Goal: Task Accomplishment & Management: Complete application form

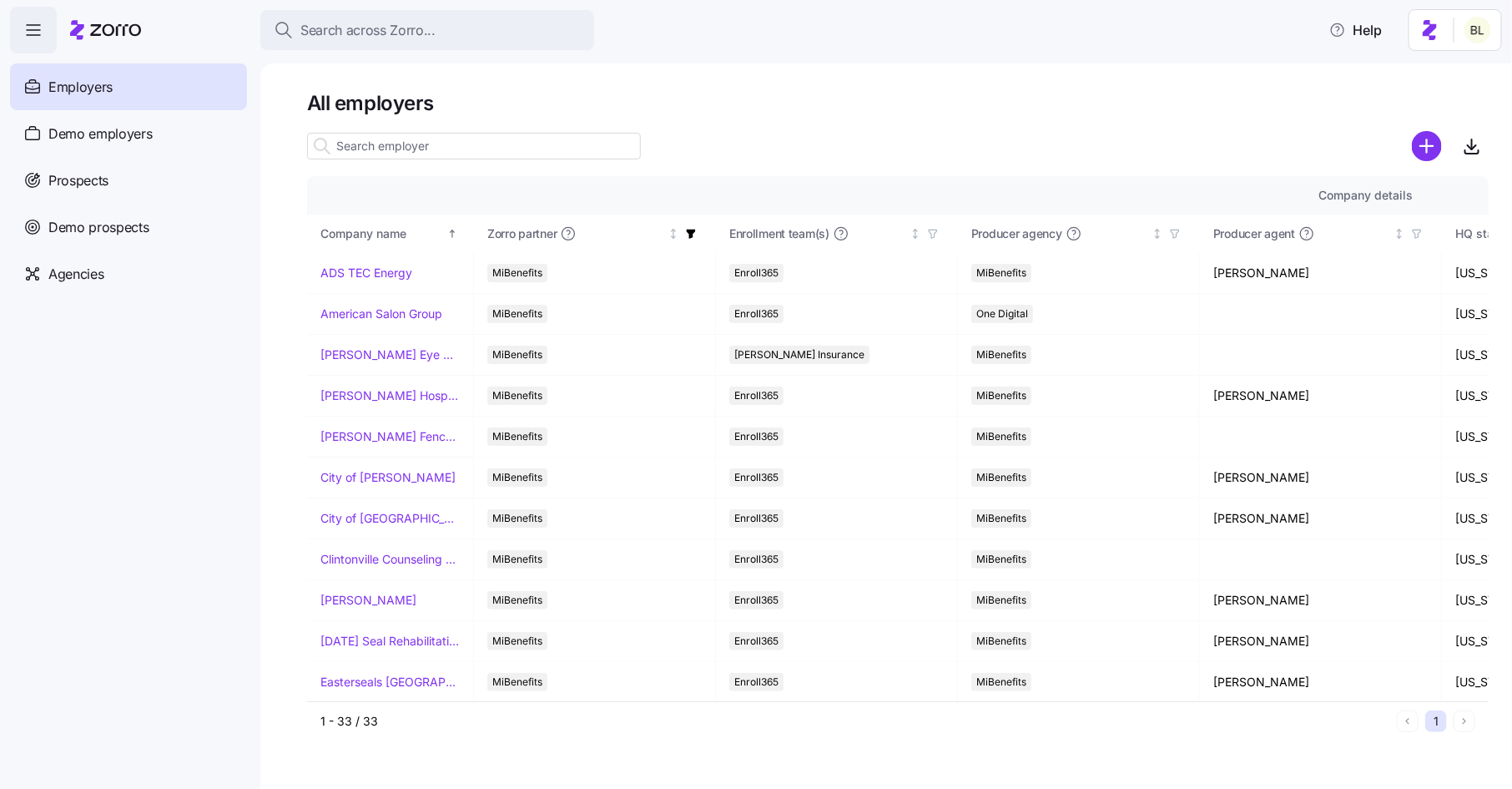
scroll to position [497, 1697]
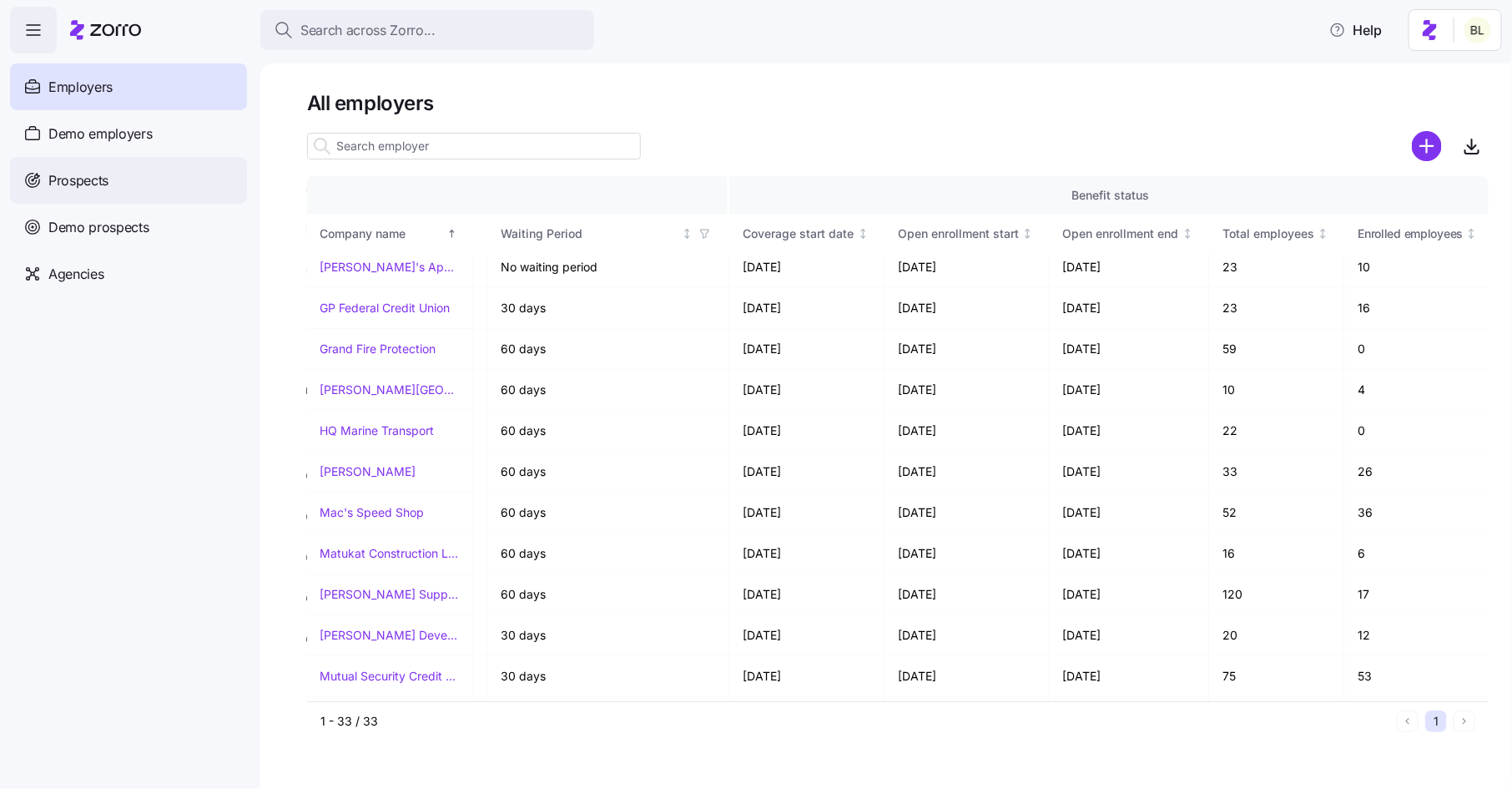
click at [111, 176] on div "Prospects" at bounding box center [129, 181] width 237 height 47
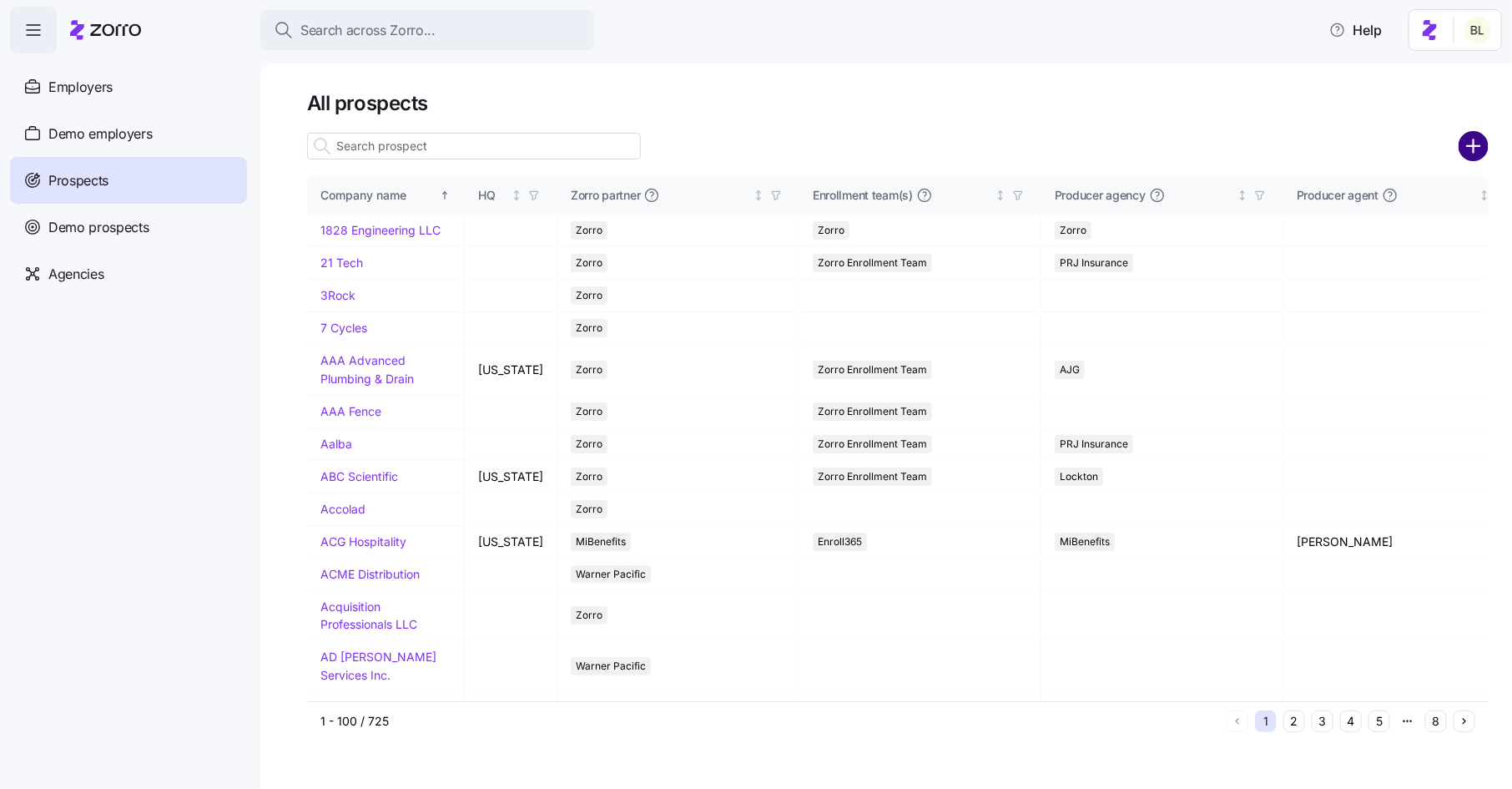
click at [1470, 144] on circle "add icon" at bounding box center [1474, 147] width 28 height 28
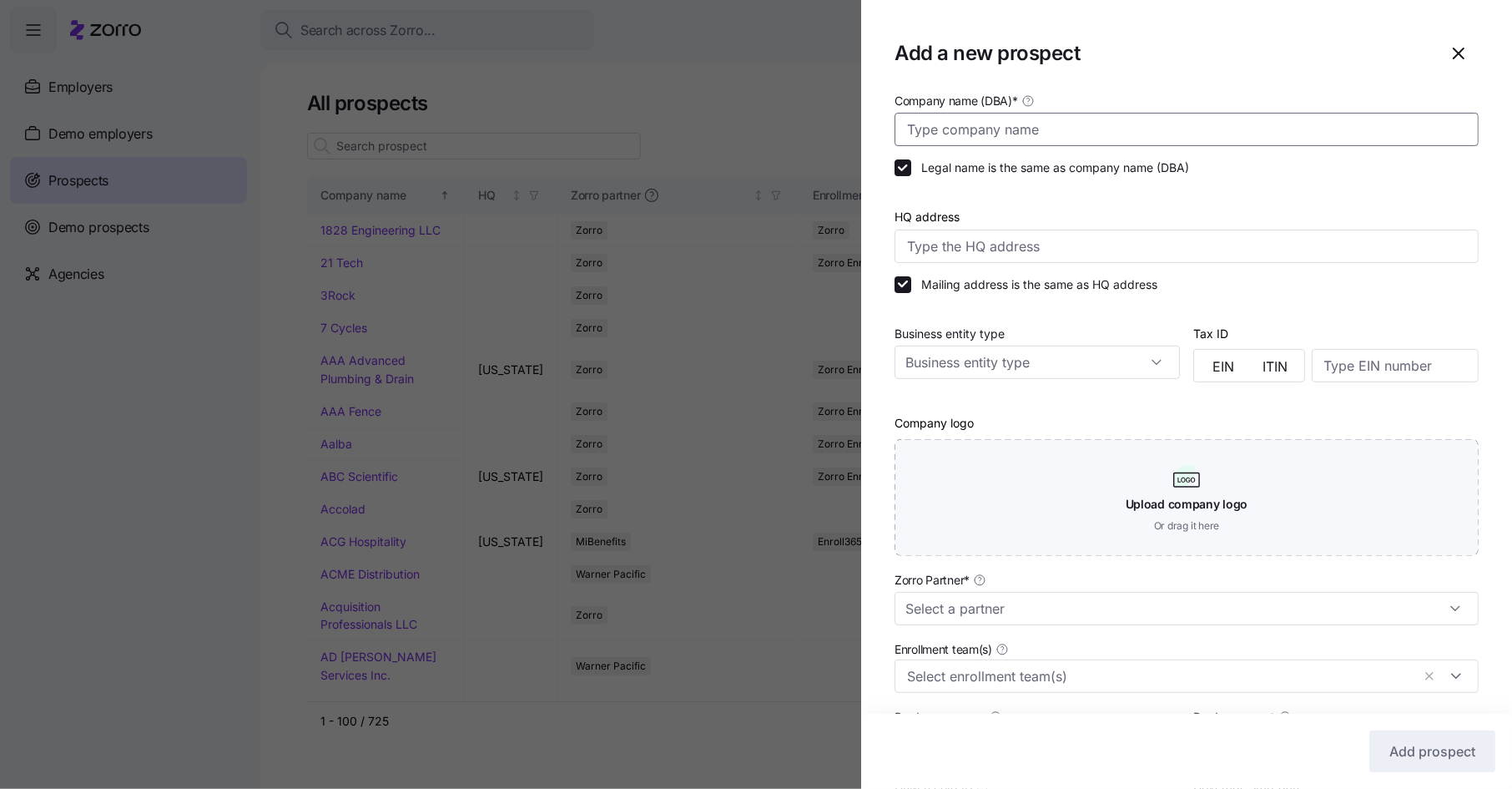
click at [1077, 122] on input "Company name (DBA) *" at bounding box center [1186, 129] width 584 height 34
type input "Fairs.com"
click at [964, 243] on input "HQ address" at bounding box center [1186, 246] width 584 height 34
paste input "3737 Easton Market #1043 ‍ Columbus, Ohio, 43219"
type input "3737 Easton Market #1043, Columbus, OH 43219, USA"
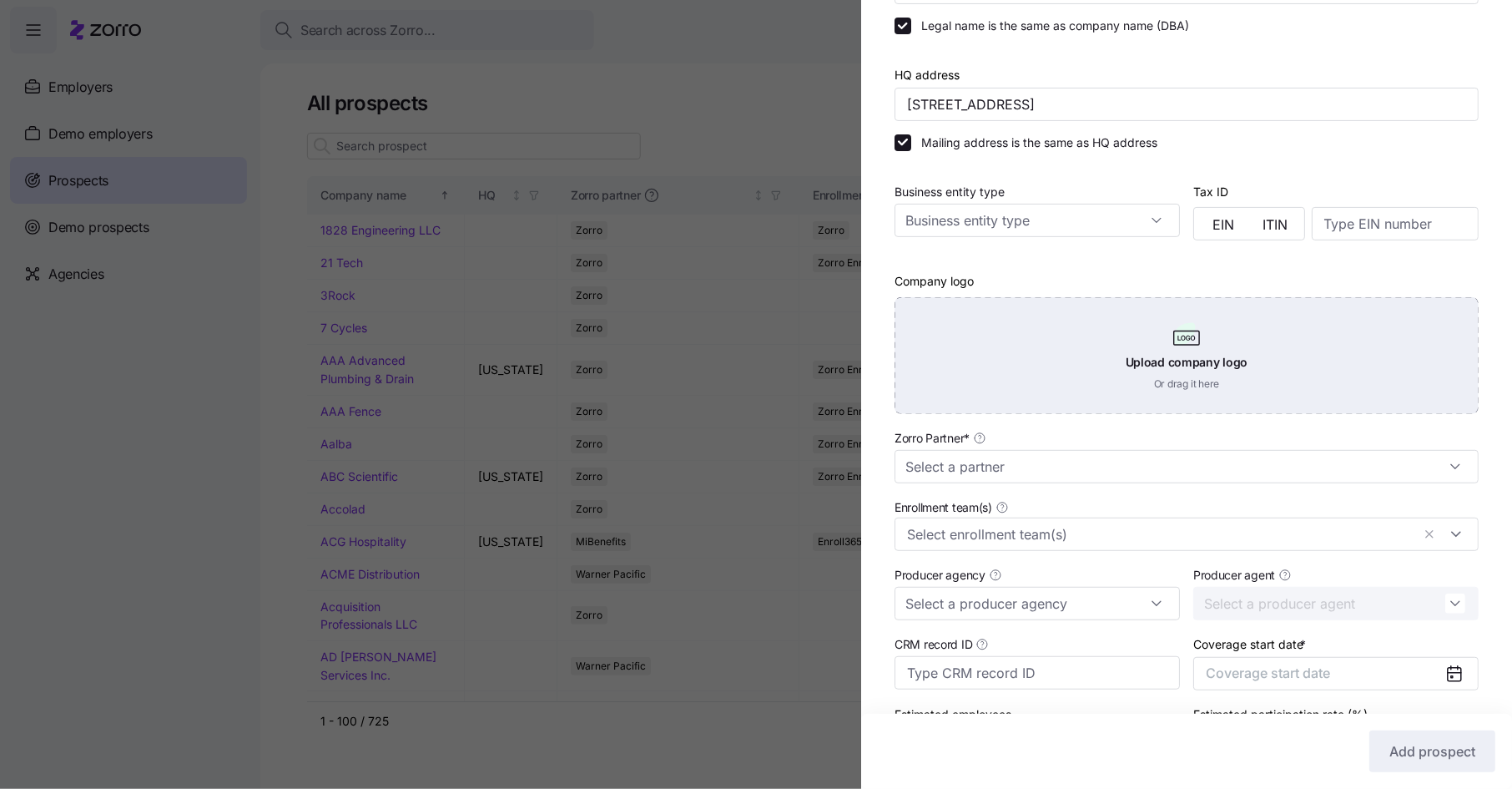
scroll to position [197, 0]
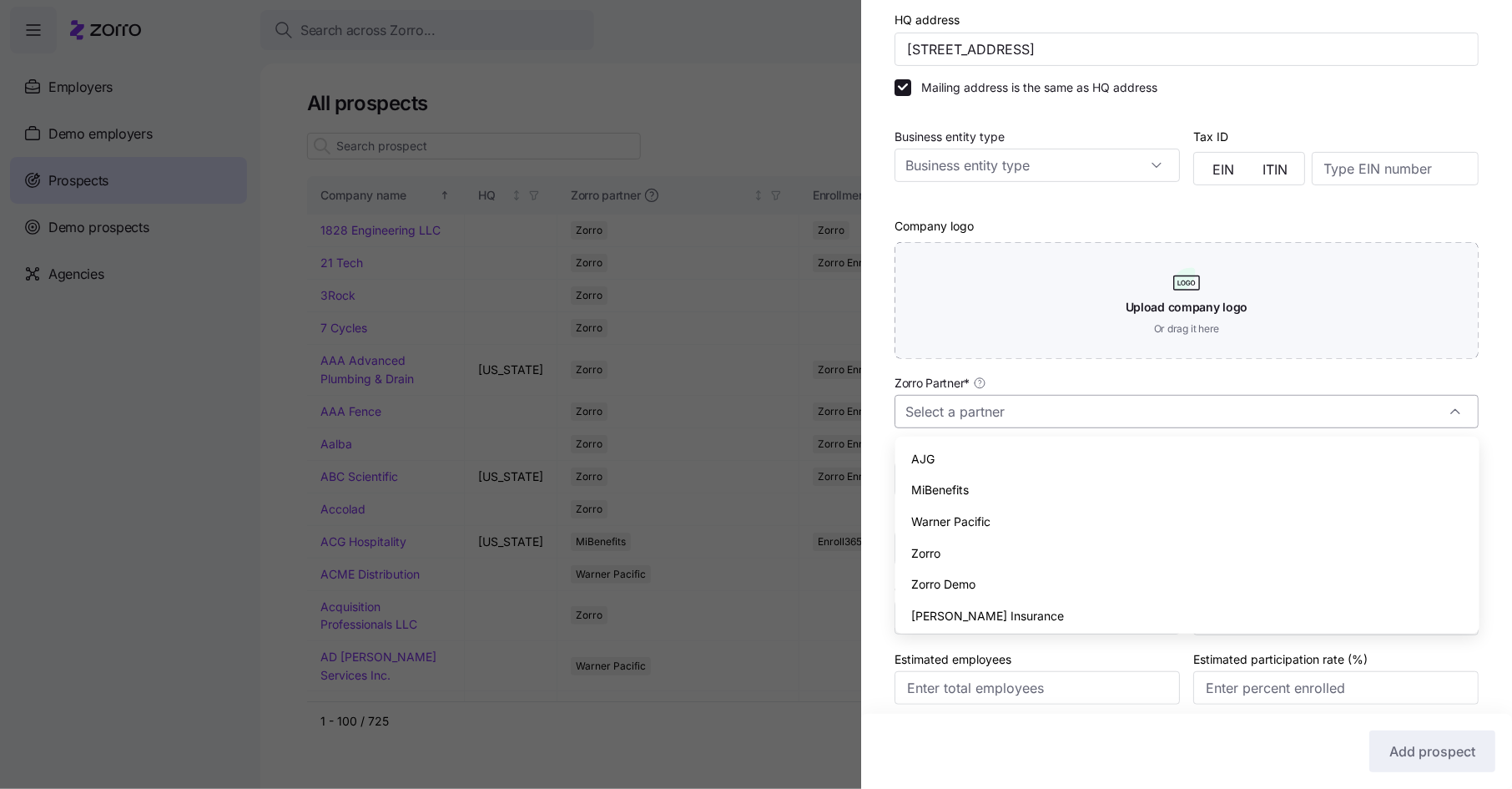
click at [995, 406] on input "Zorro Partner *" at bounding box center [1186, 411] width 584 height 34
click at [915, 556] on span "Zorro" at bounding box center [927, 553] width 29 height 18
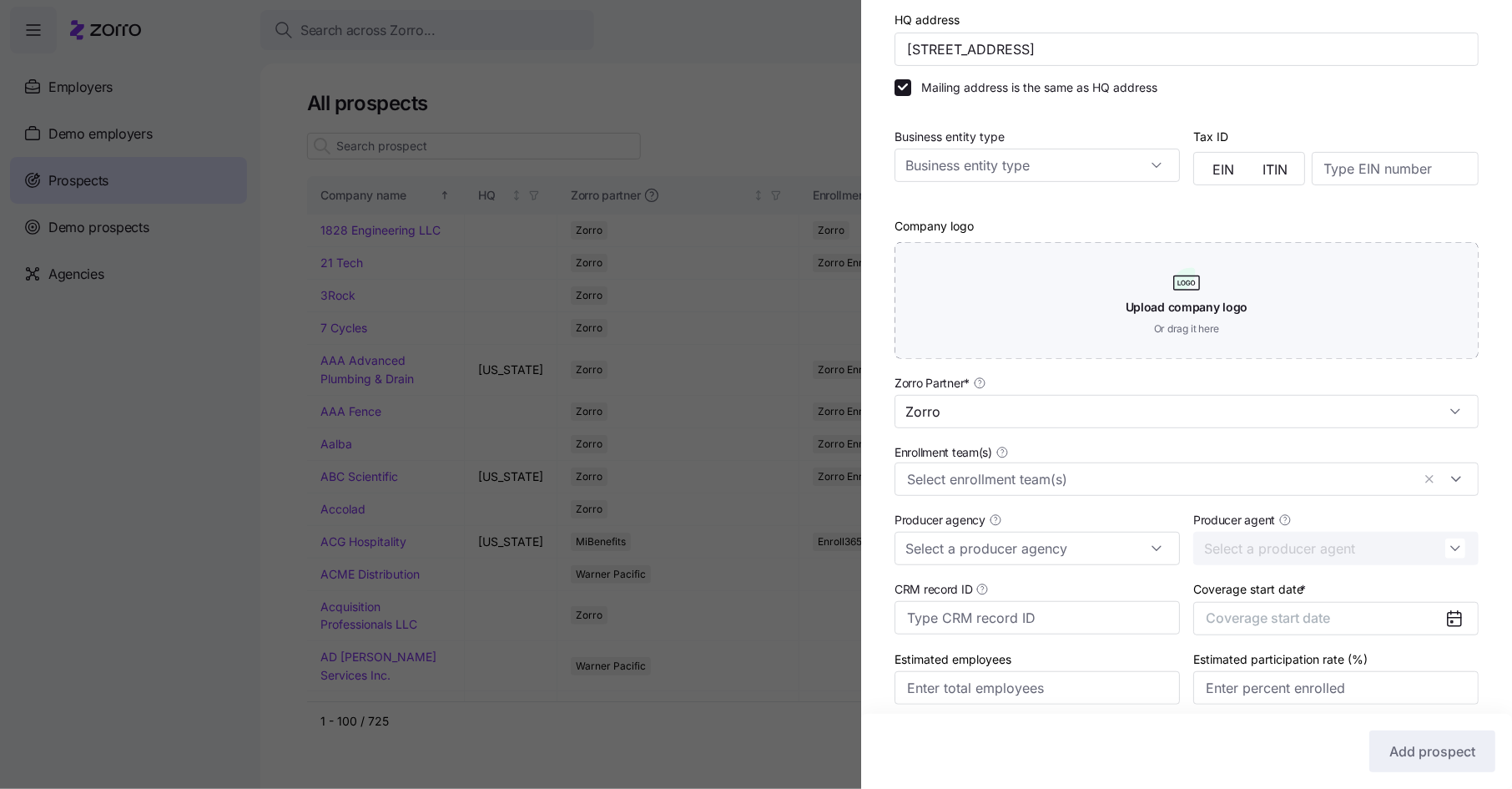
type input "Zorro"
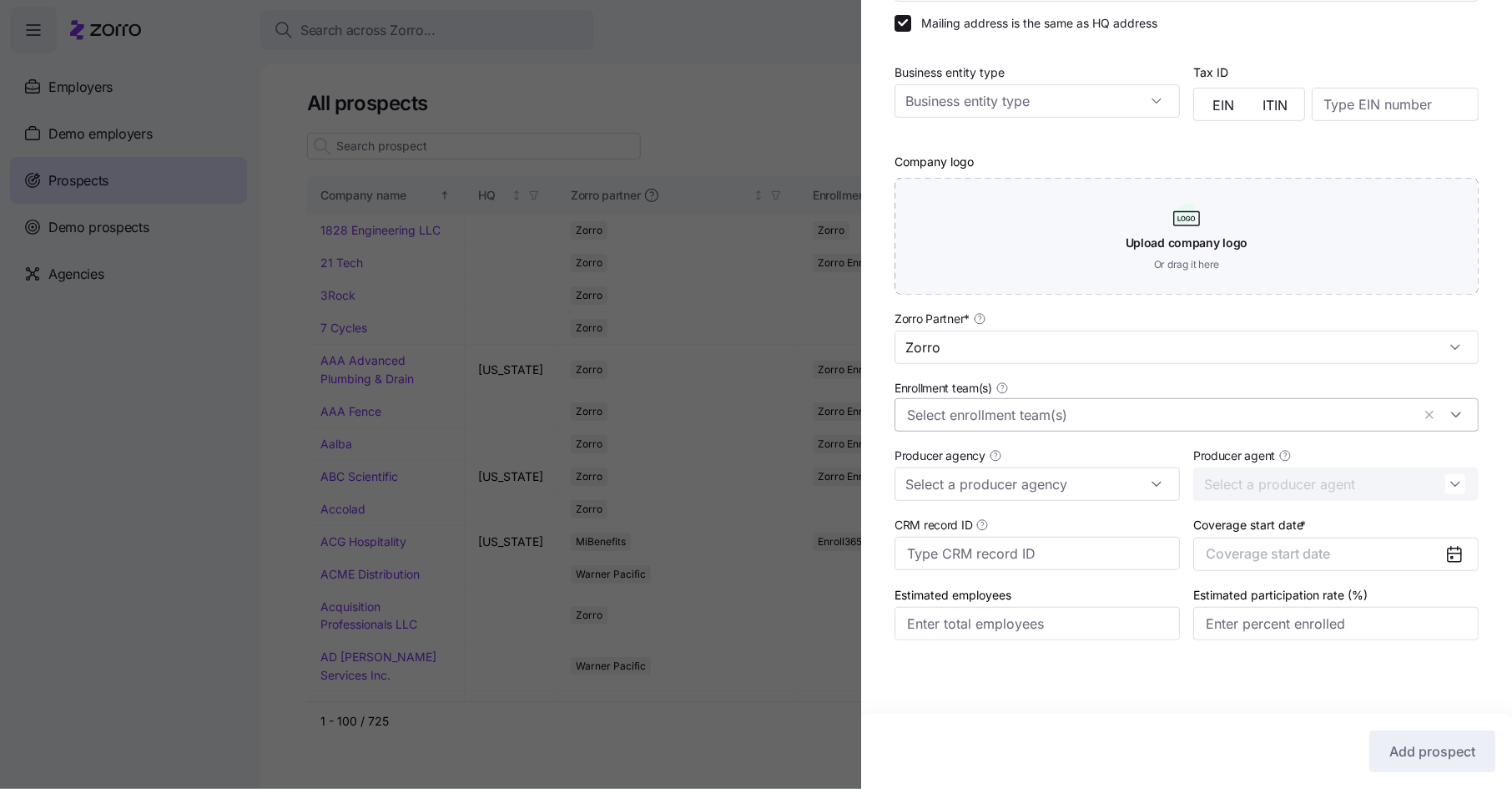
click at [1005, 421] on input "Enrollment team(s)" at bounding box center [1159, 414] width 504 height 22
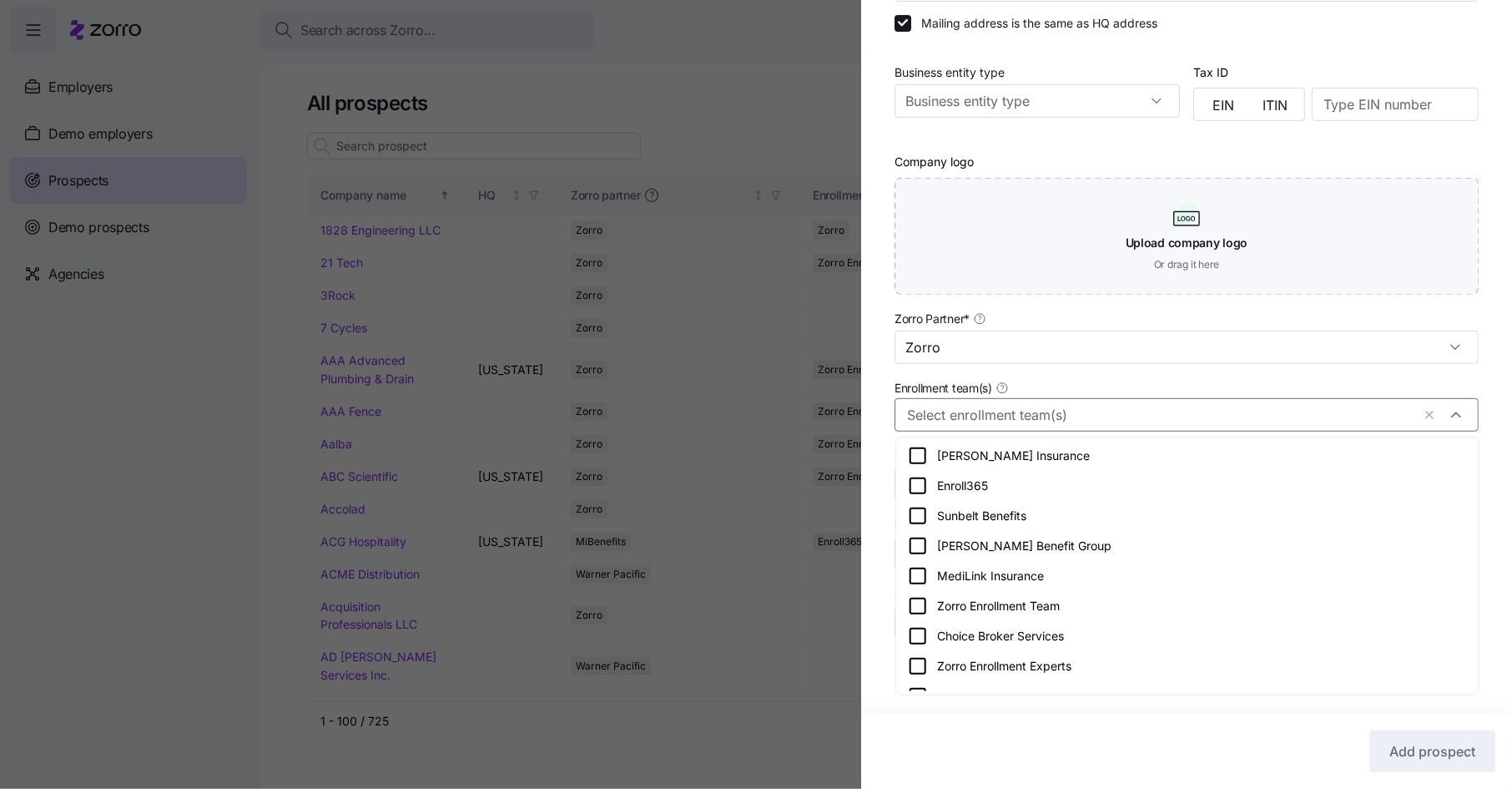
click at [918, 608] on icon at bounding box center [918, 606] width 20 height 20
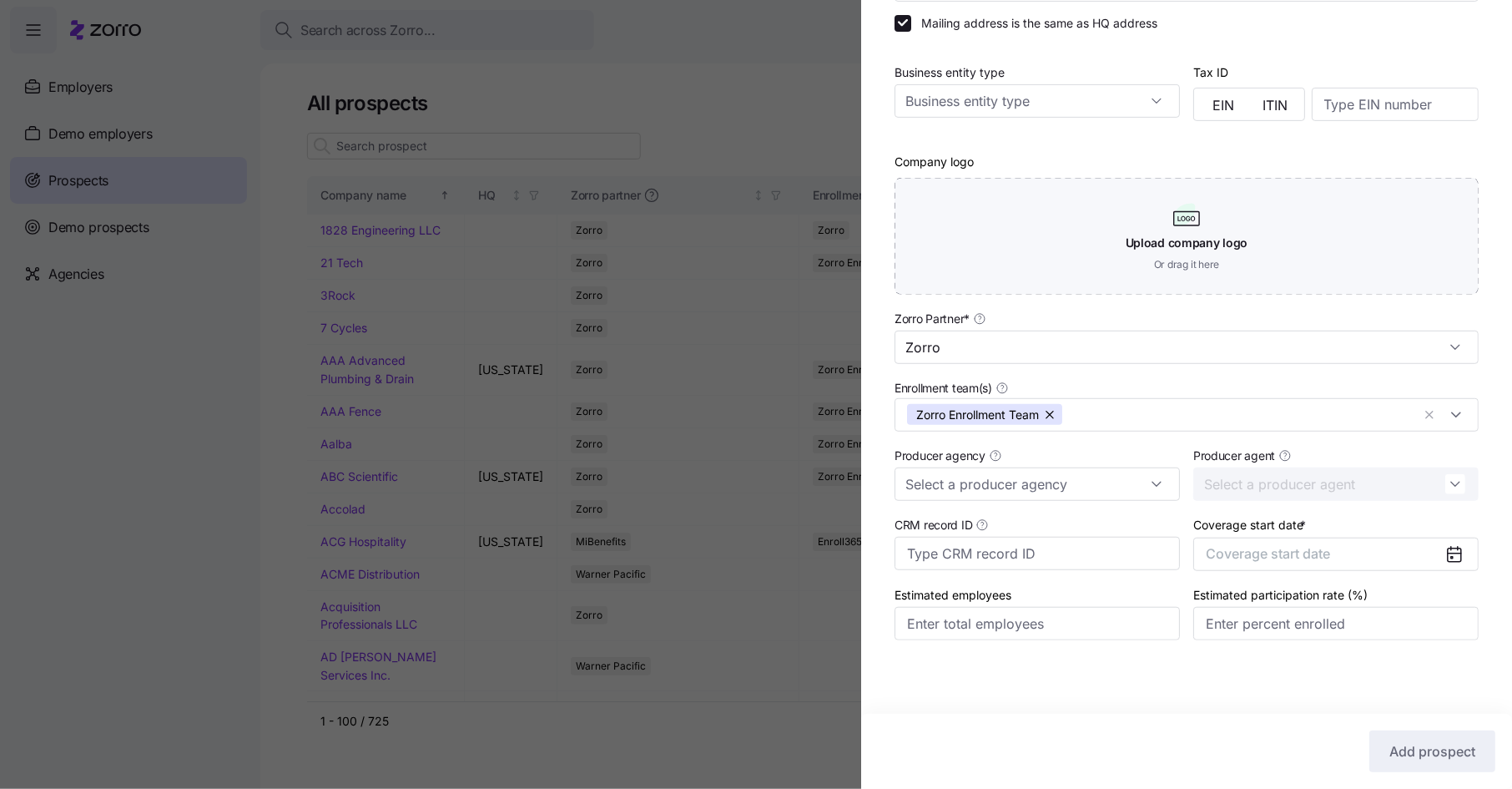
click at [881, 538] on div "Company name (DBA) * Fairs.com Legal name is the same as company name (DBA) HQ …" at bounding box center [1186, 251] width 651 height 844
click at [1302, 563] on button "Coverage start date" at bounding box center [1336, 554] width 285 height 34
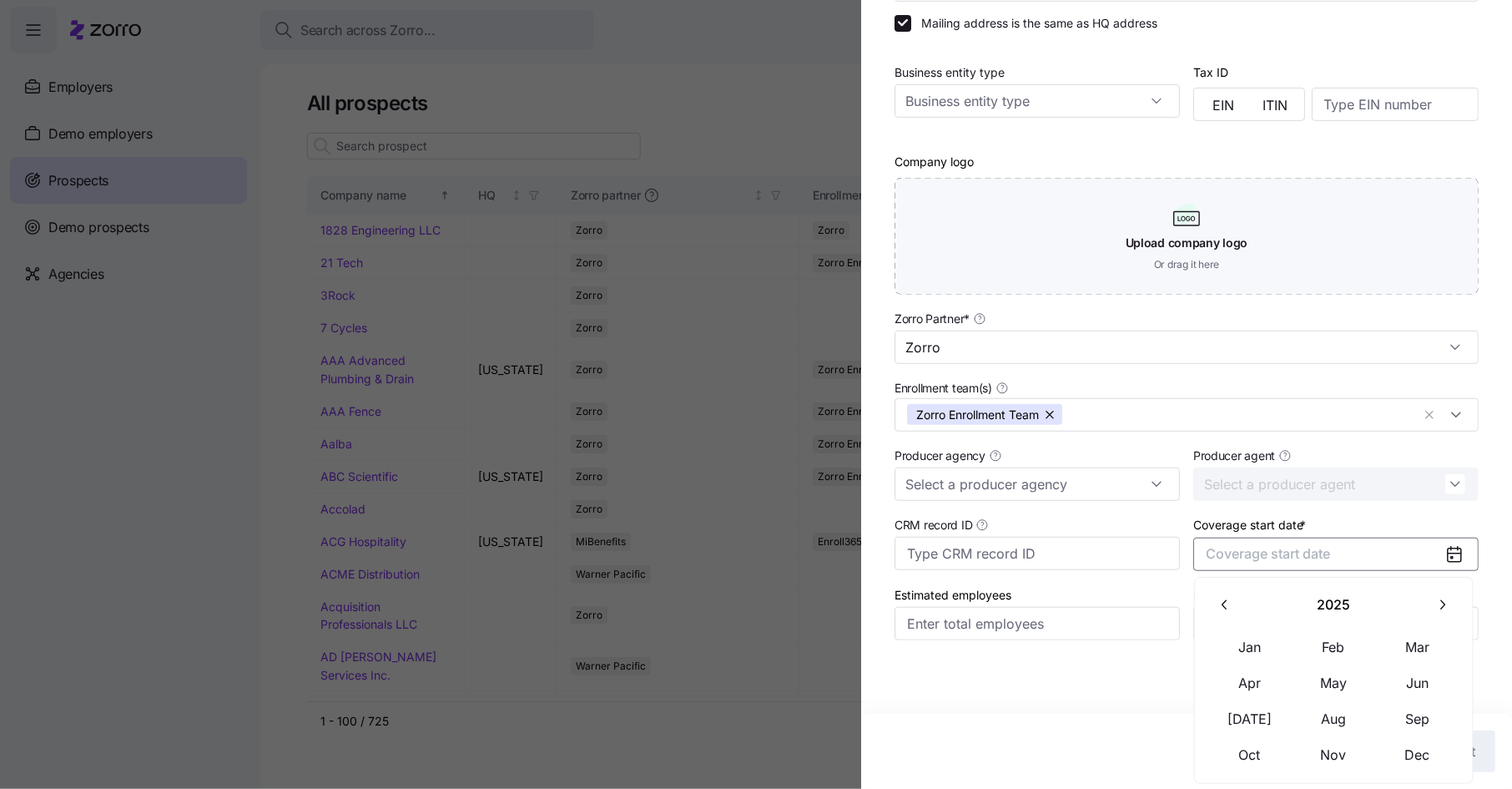
click at [1445, 604] on icon "button" at bounding box center [1443, 604] width 5 height 10
click at [1257, 642] on button "Jan" at bounding box center [1250, 646] width 84 height 35
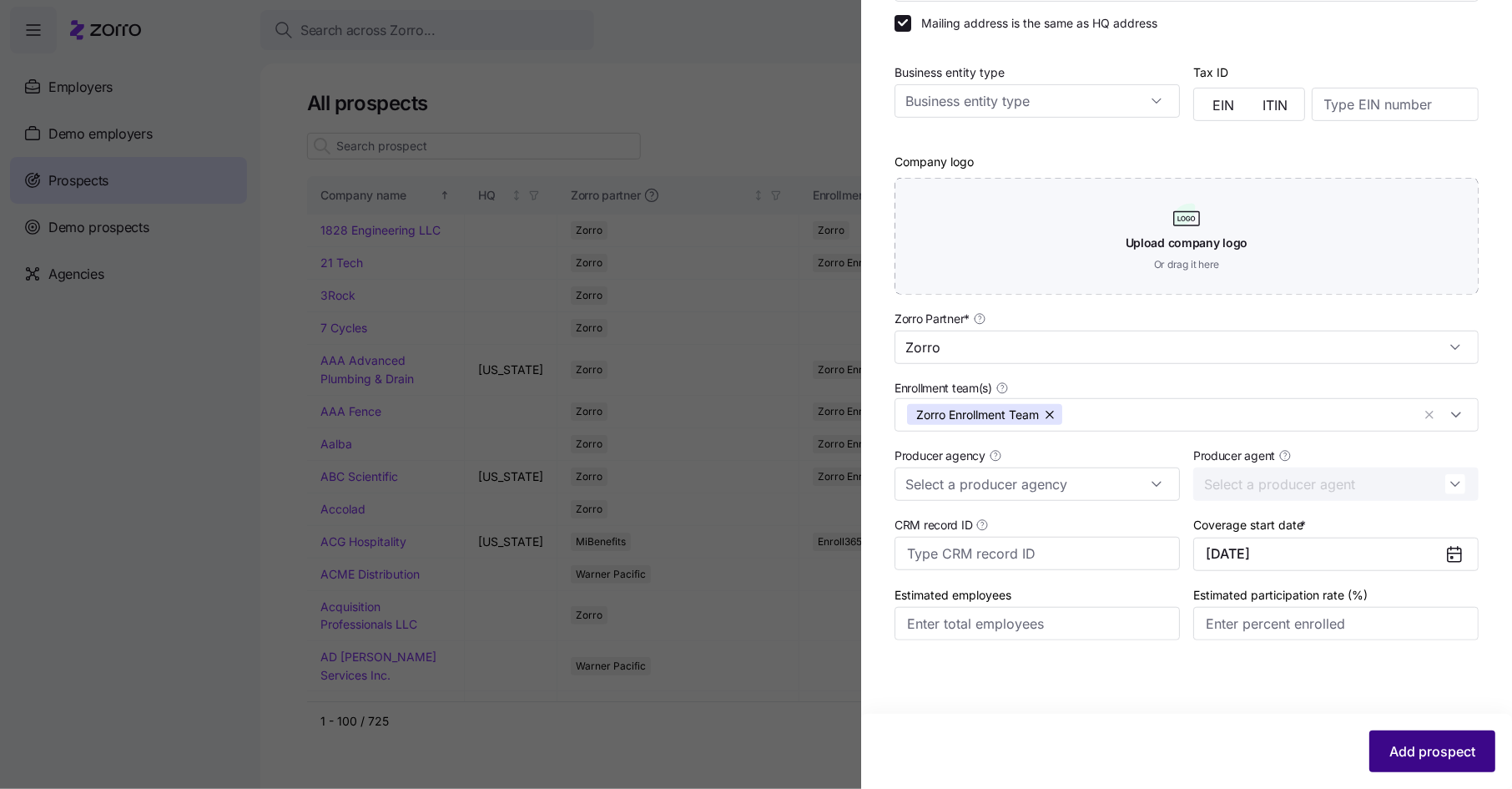
click at [1392, 746] on span "Add prospect" at bounding box center [1432, 751] width 86 height 20
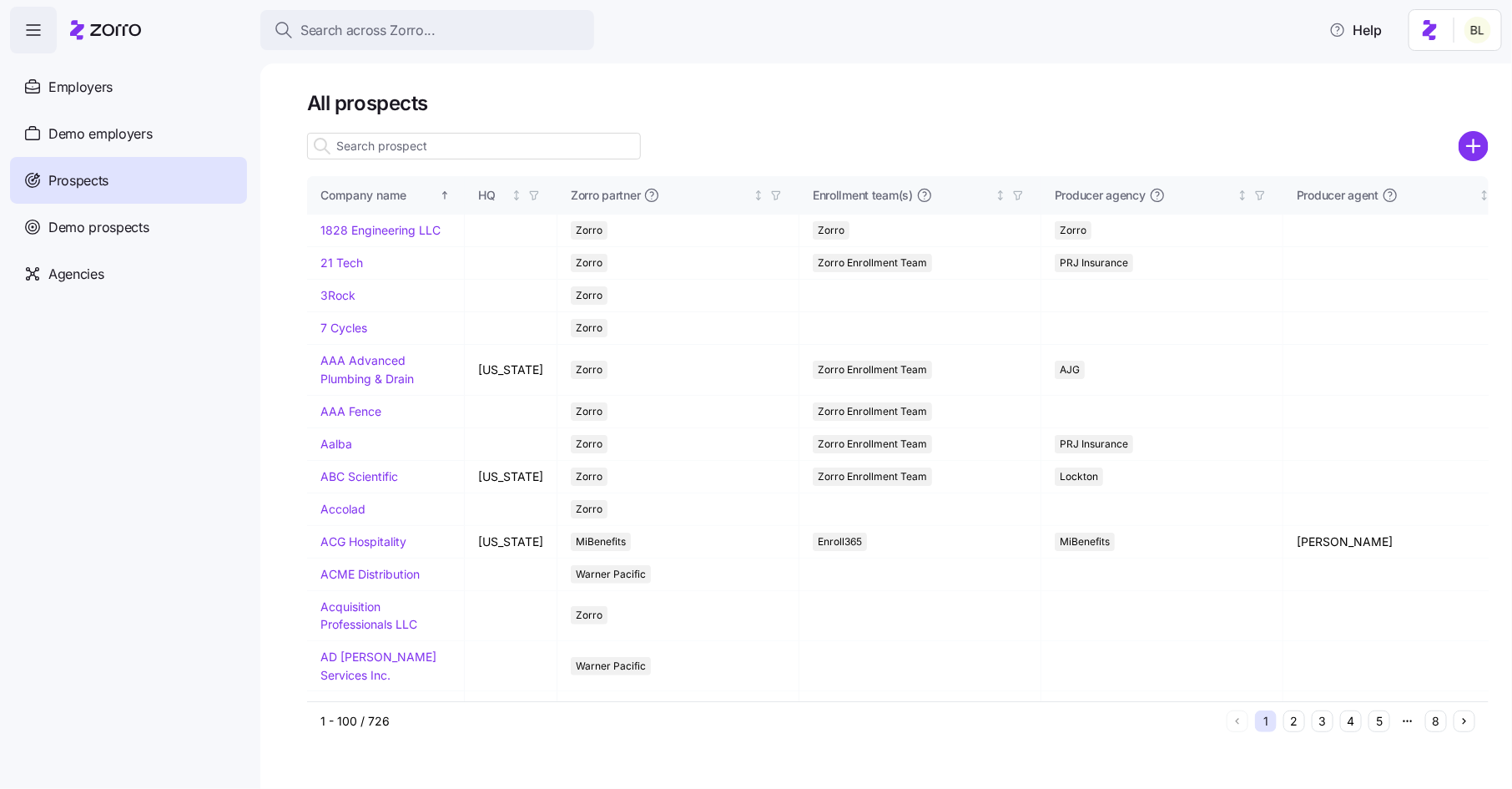
click at [519, 142] on input at bounding box center [473, 146] width 334 height 27
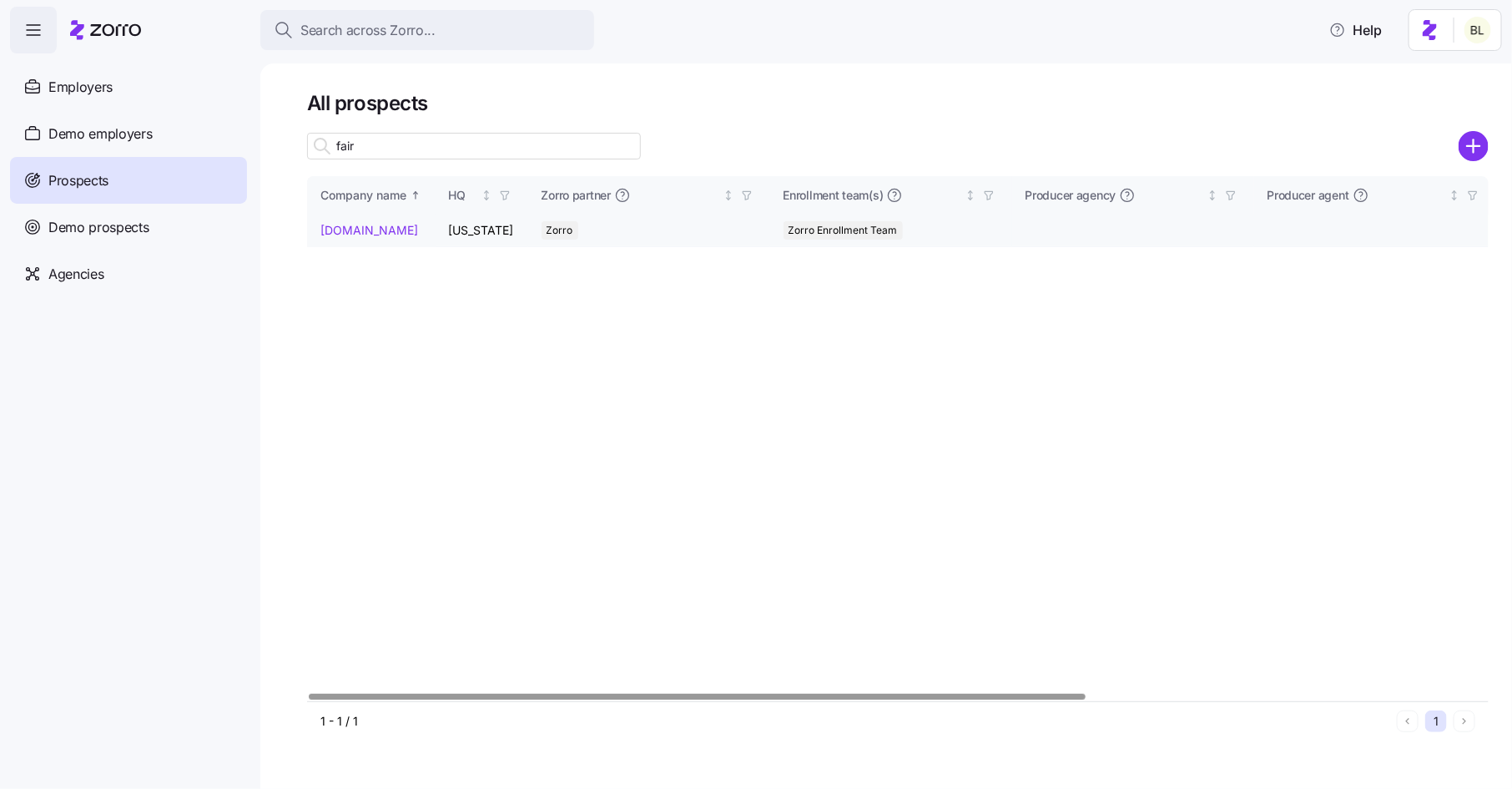
type input "fair"
drag, startPoint x: 353, startPoint y: 227, endPoint x: 655, endPoint y: 318, distance: 315.4
click at [353, 227] on link "Fairs.com" at bounding box center [369, 230] width 98 height 14
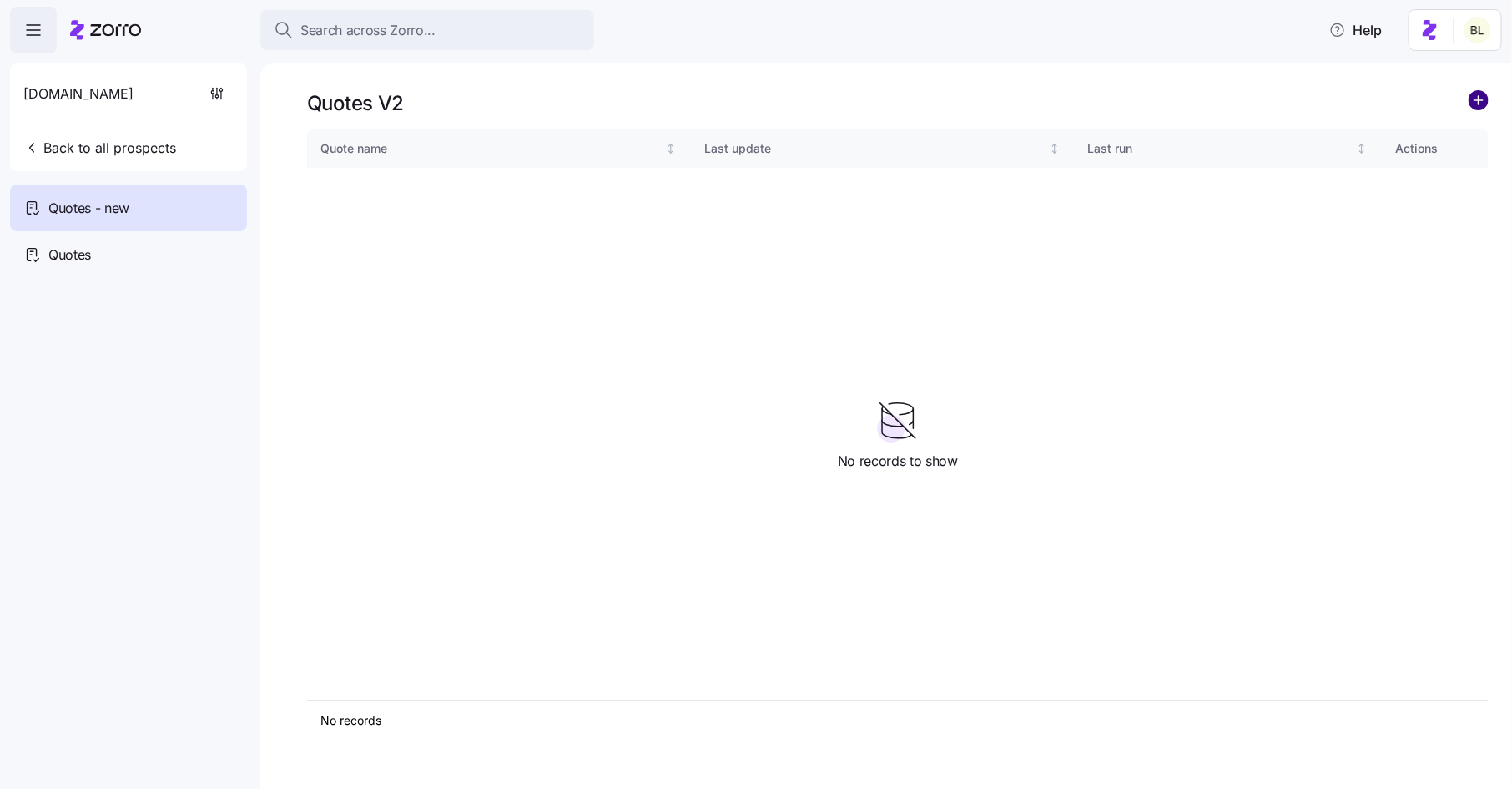
click at [1482, 105] on circle "add icon" at bounding box center [1478, 99] width 18 height 18
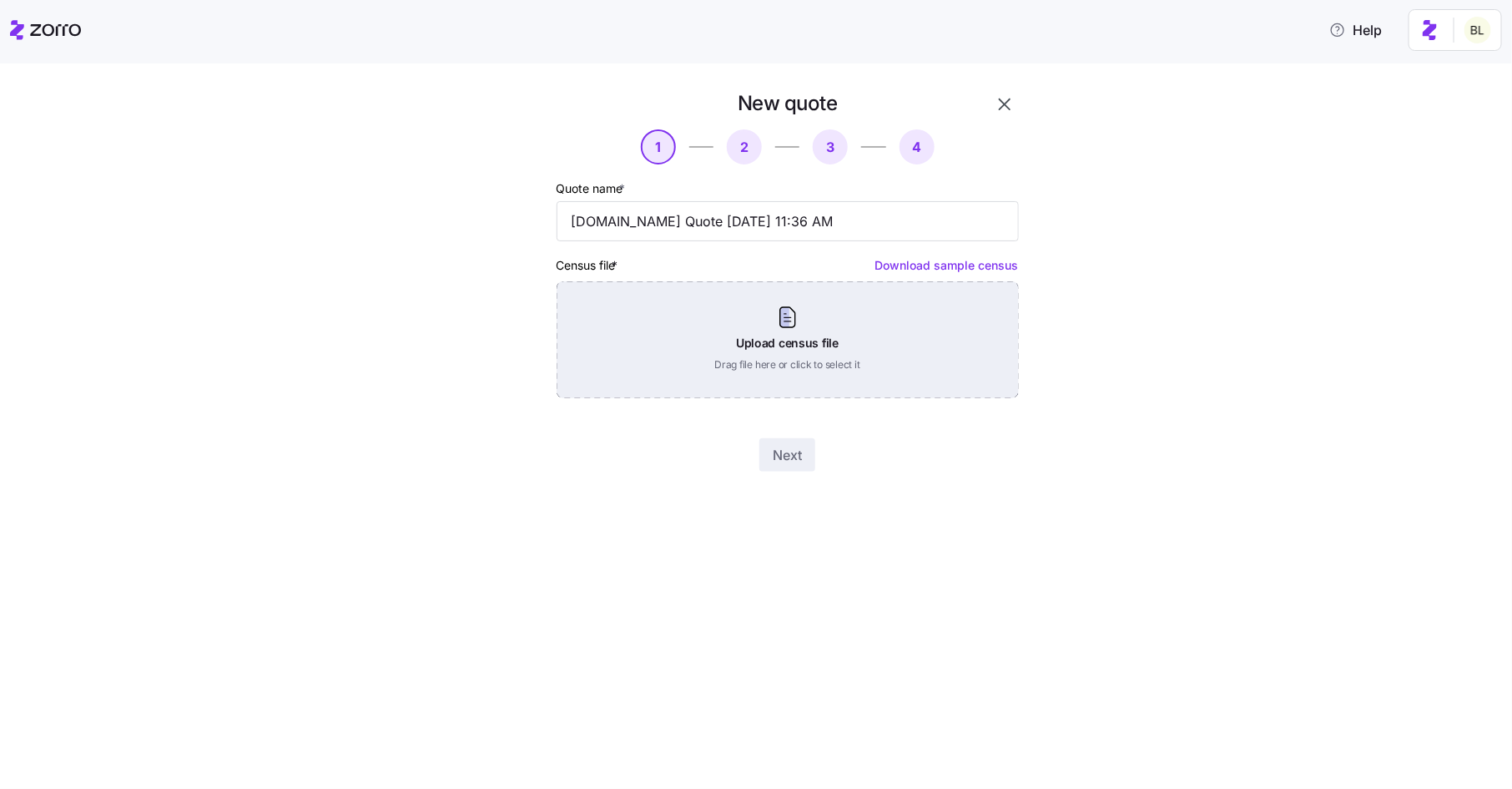
click at [844, 326] on div "Upload census file Drag file here or click to select it" at bounding box center [787, 340] width 462 height 117
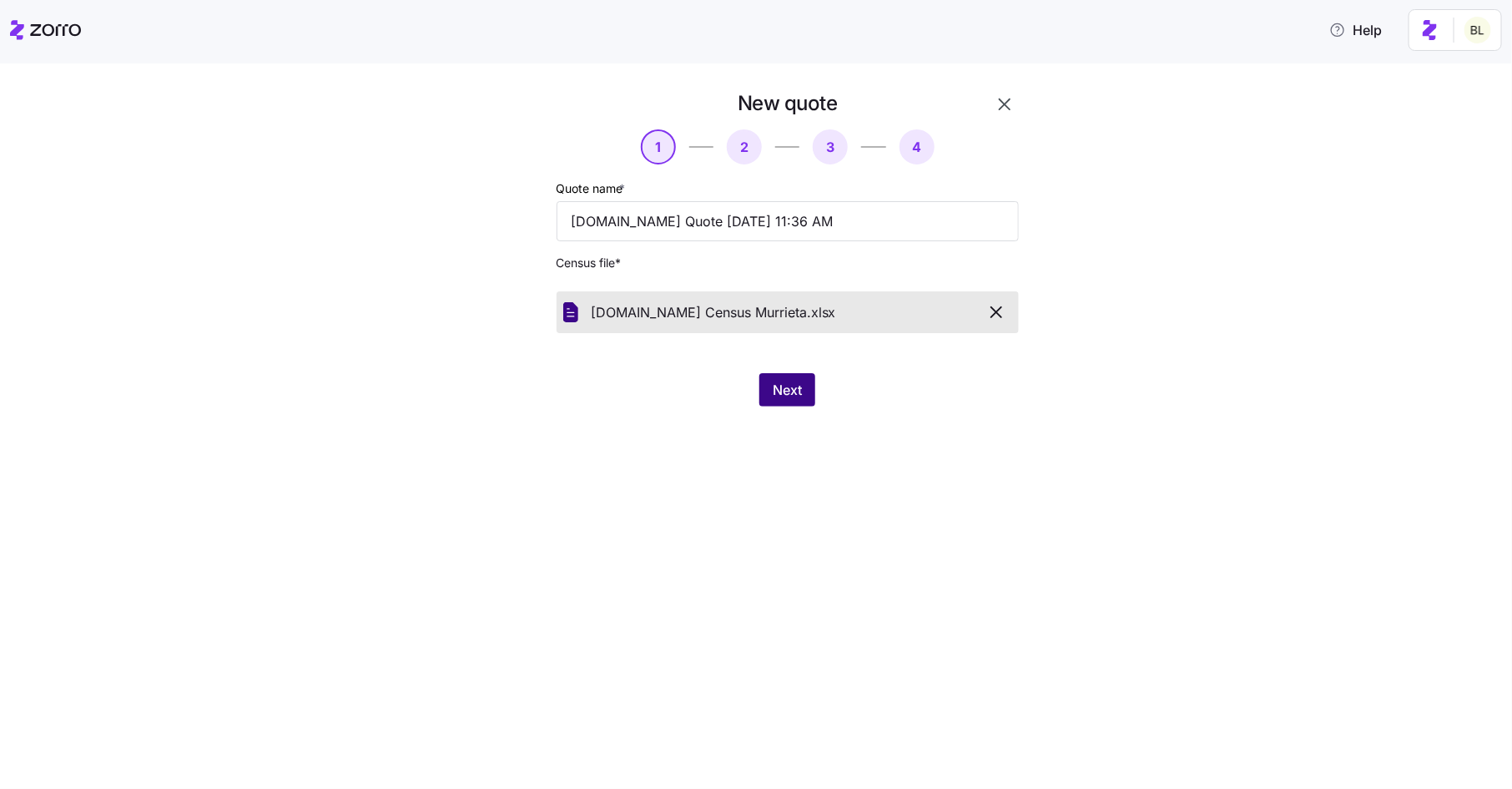
click at [778, 389] on span "Next" at bounding box center [787, 389] width 29 height 20
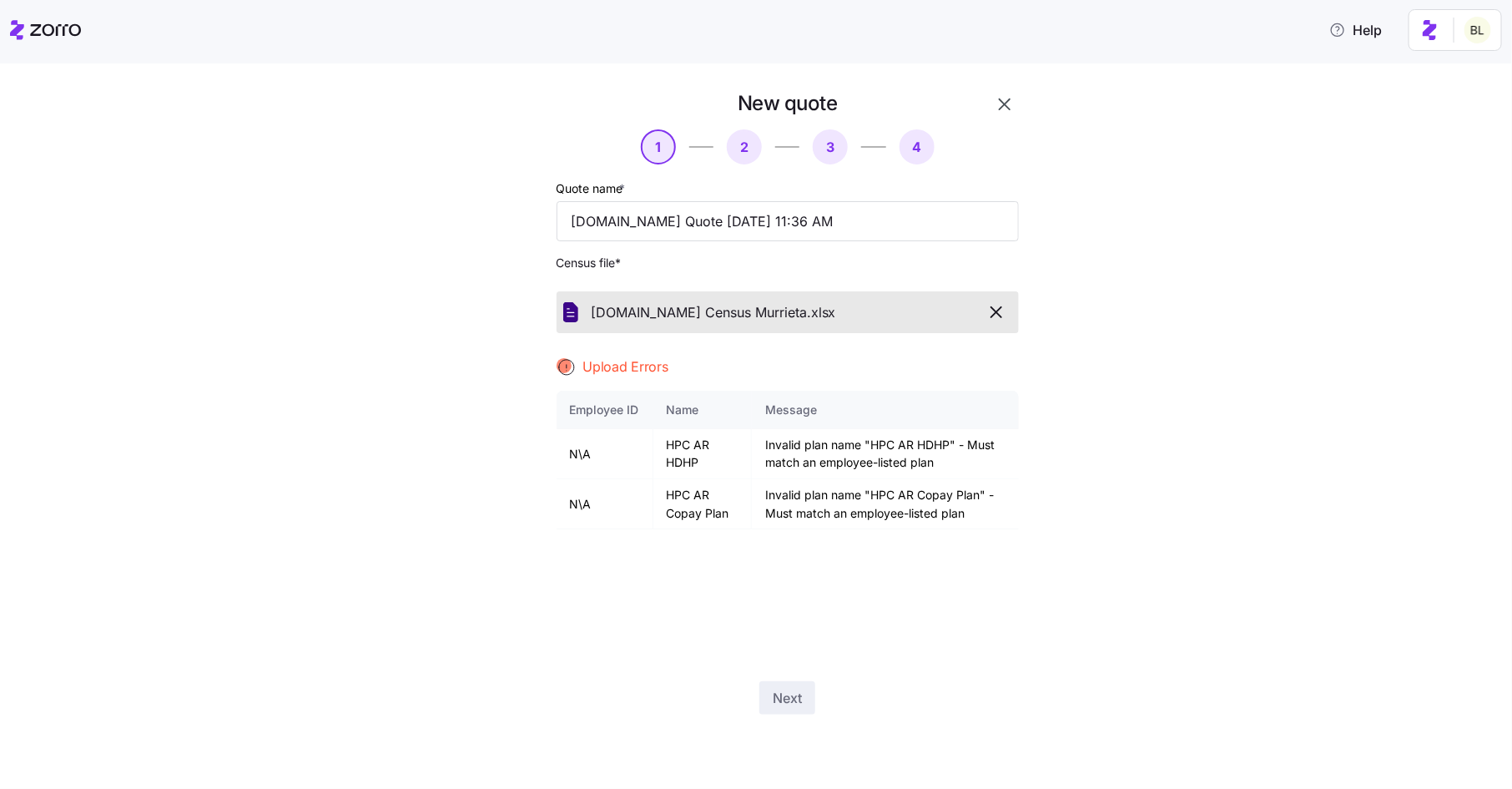
click at [998, 316] on icon "button" at bounding box center [996, 312] width 20 height 20
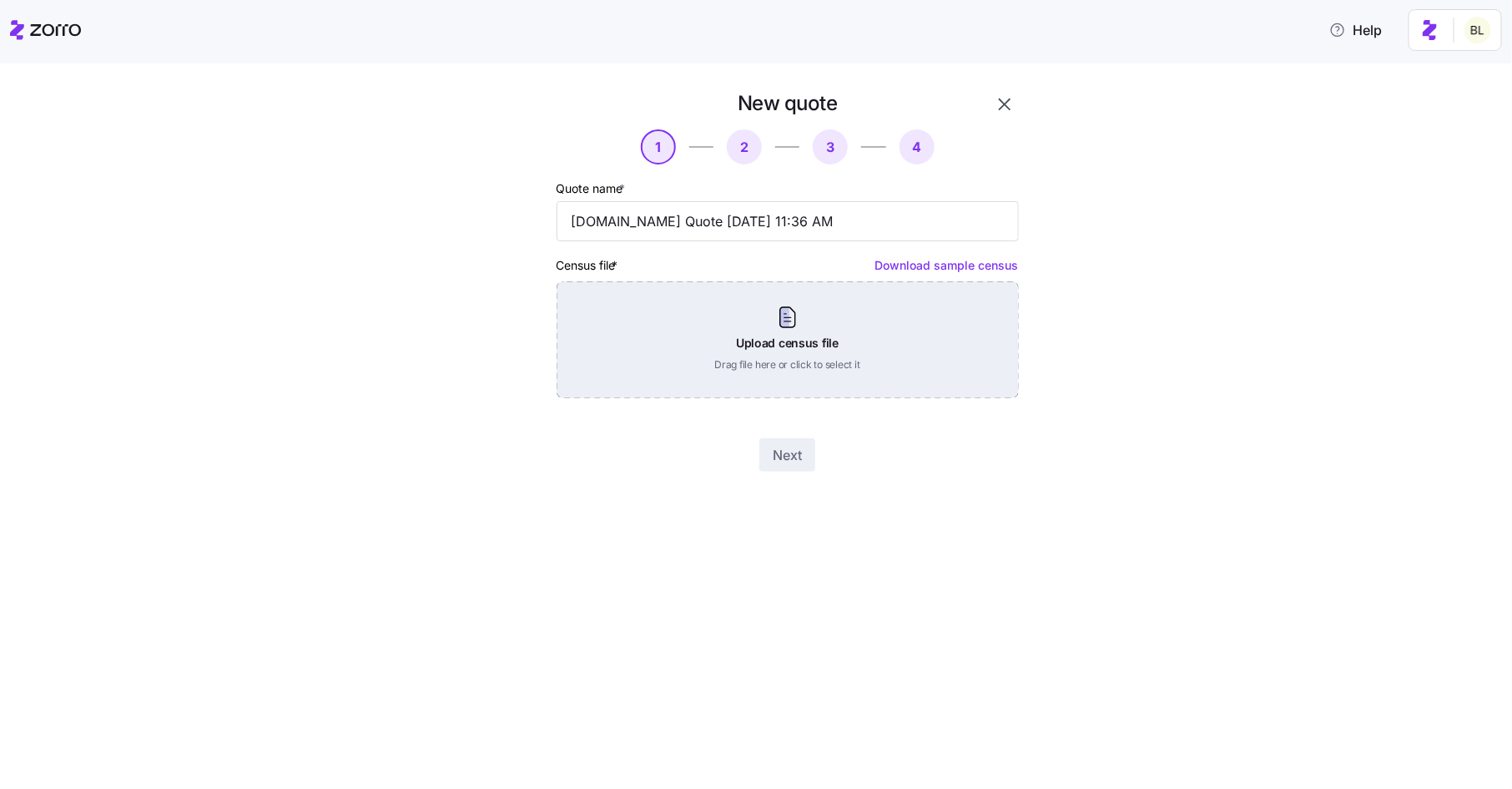
click at [844, 314] on div "Upload census file Drag file here or click to select it" at bounding box center [787, 340] width 462 height 117
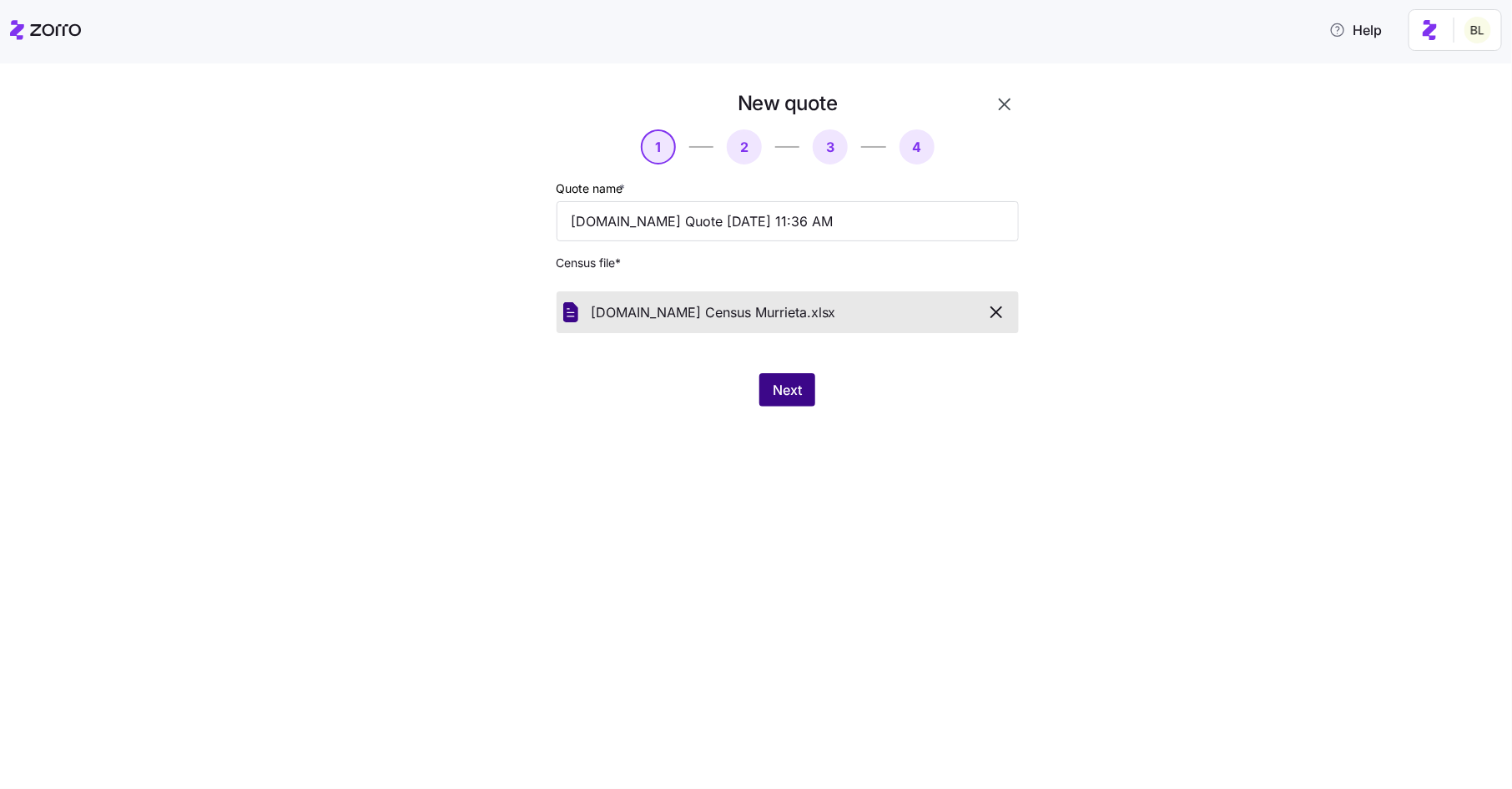
click at [792, 387] on span "Next" at bounding box center [787, 389] width 29 height 20
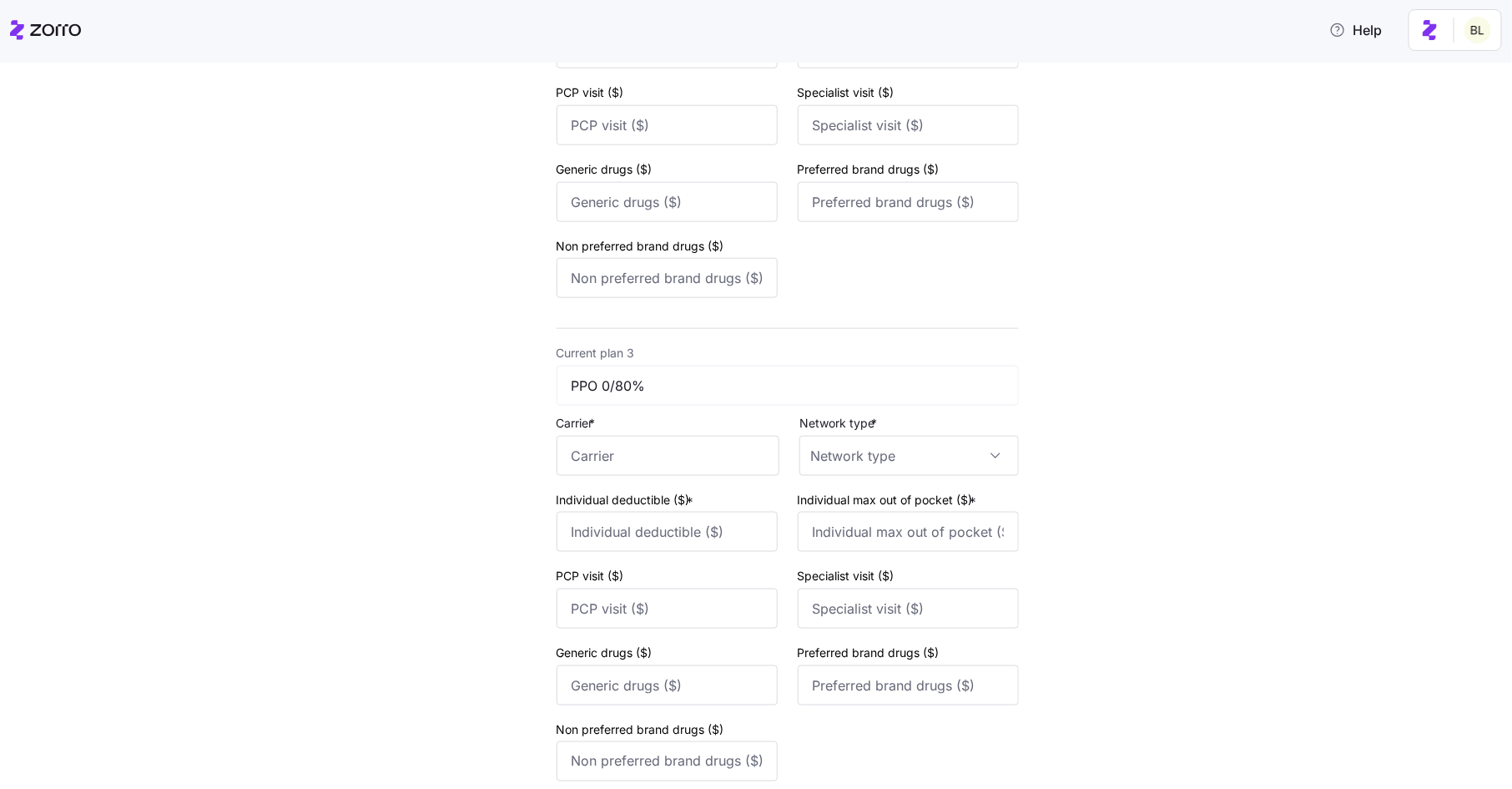
scroll to position [1050, 0]
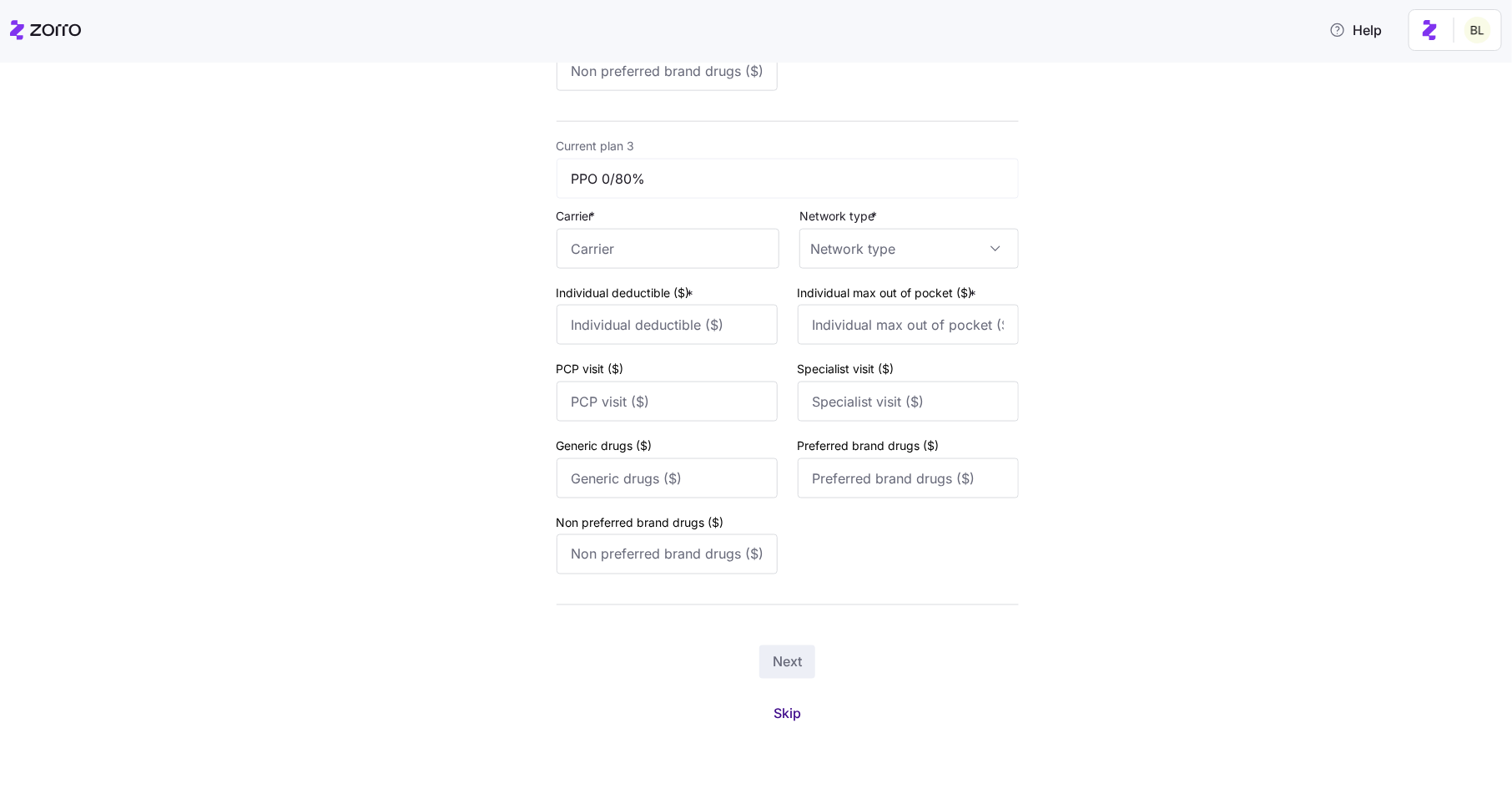
click at [791, 712] on span "Skip" at bounding box center [787, 713] width 28 height 20
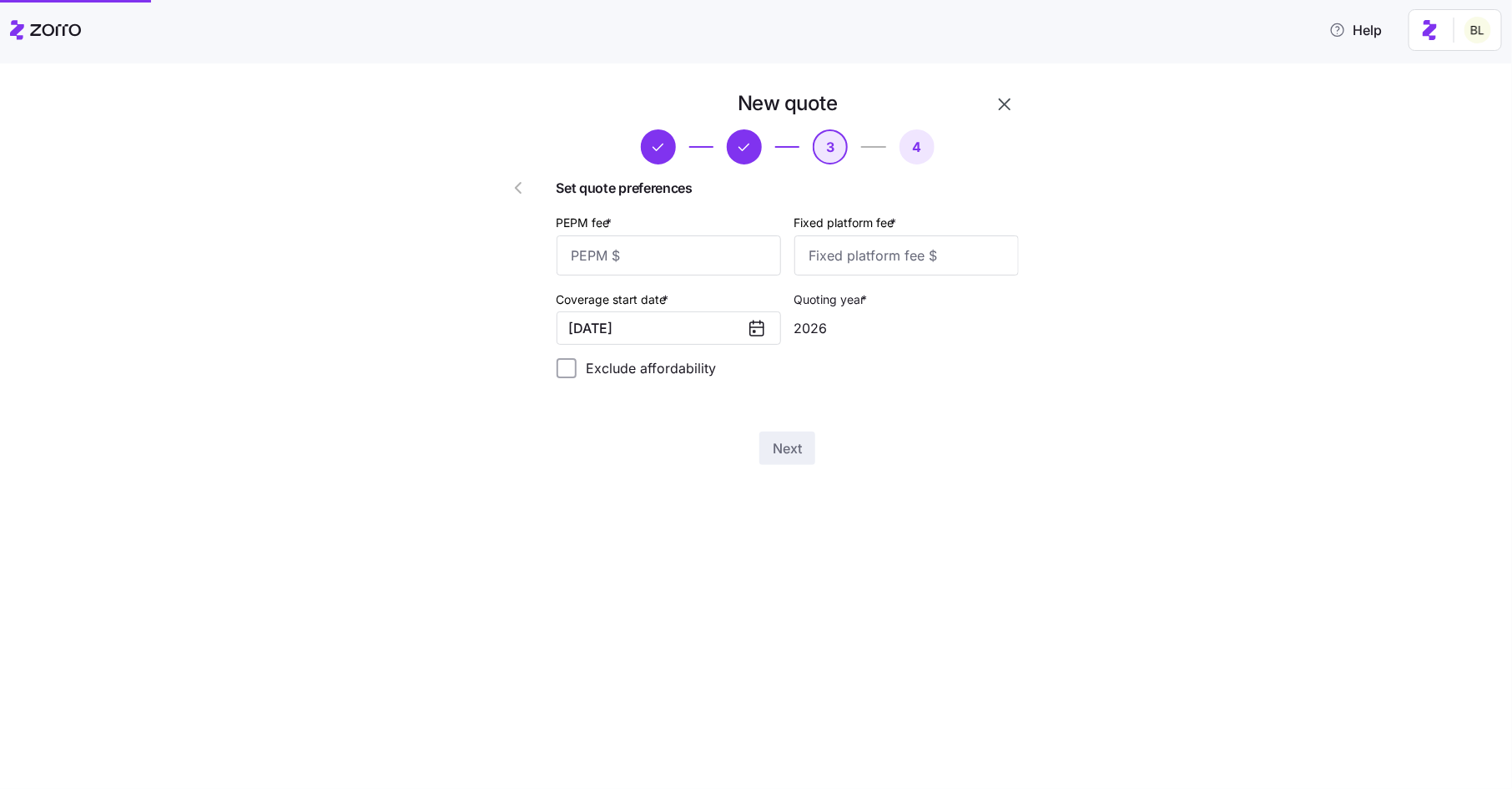
scroll to position [0, 0]
click at [683, 262] on input "PEPM fee *" at bounding box center [669, 255] width 225 height 40
type input "50"
type input "3"
type input "7"
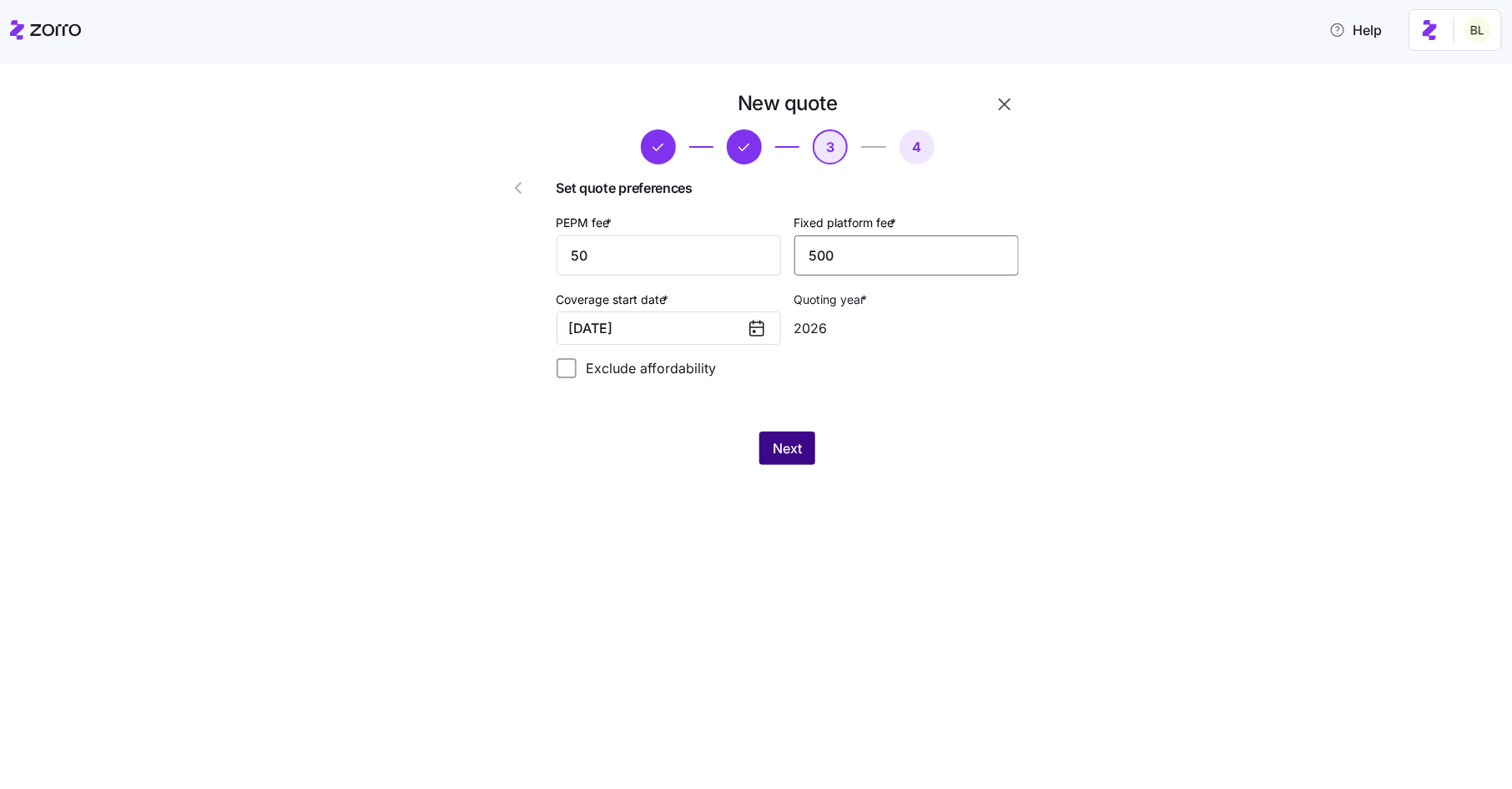
type input "500"
click at [772, 447] on span "Next" at bounding box center [787, 448] width 29 height 20
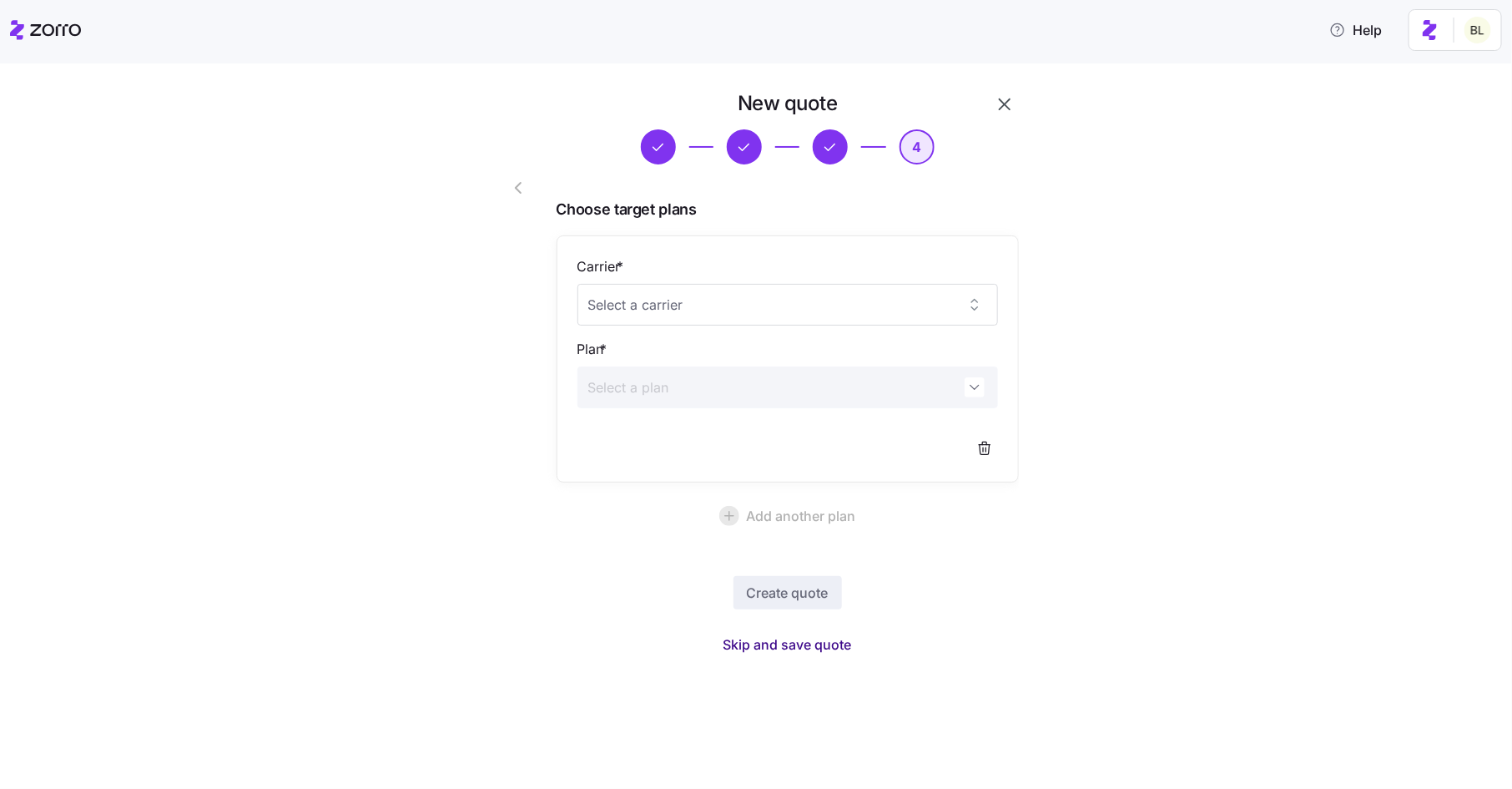
click at [802, 641] on span "Skip and save quote" at bounding box center [787, 644] width 129 height 20
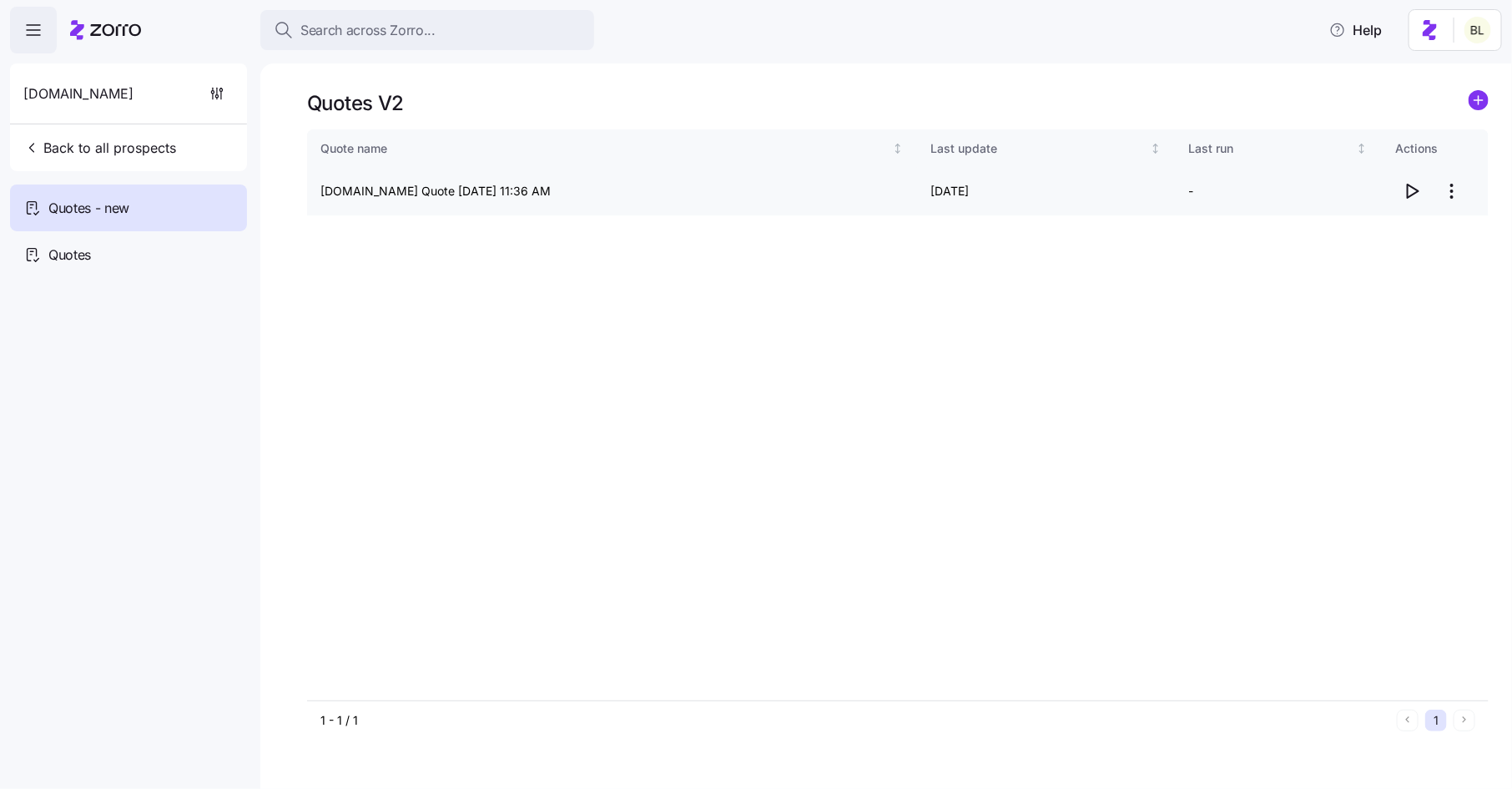
click at [1408, 197] on icon "button" at bounding box center [1413, 190] width 11 height 13
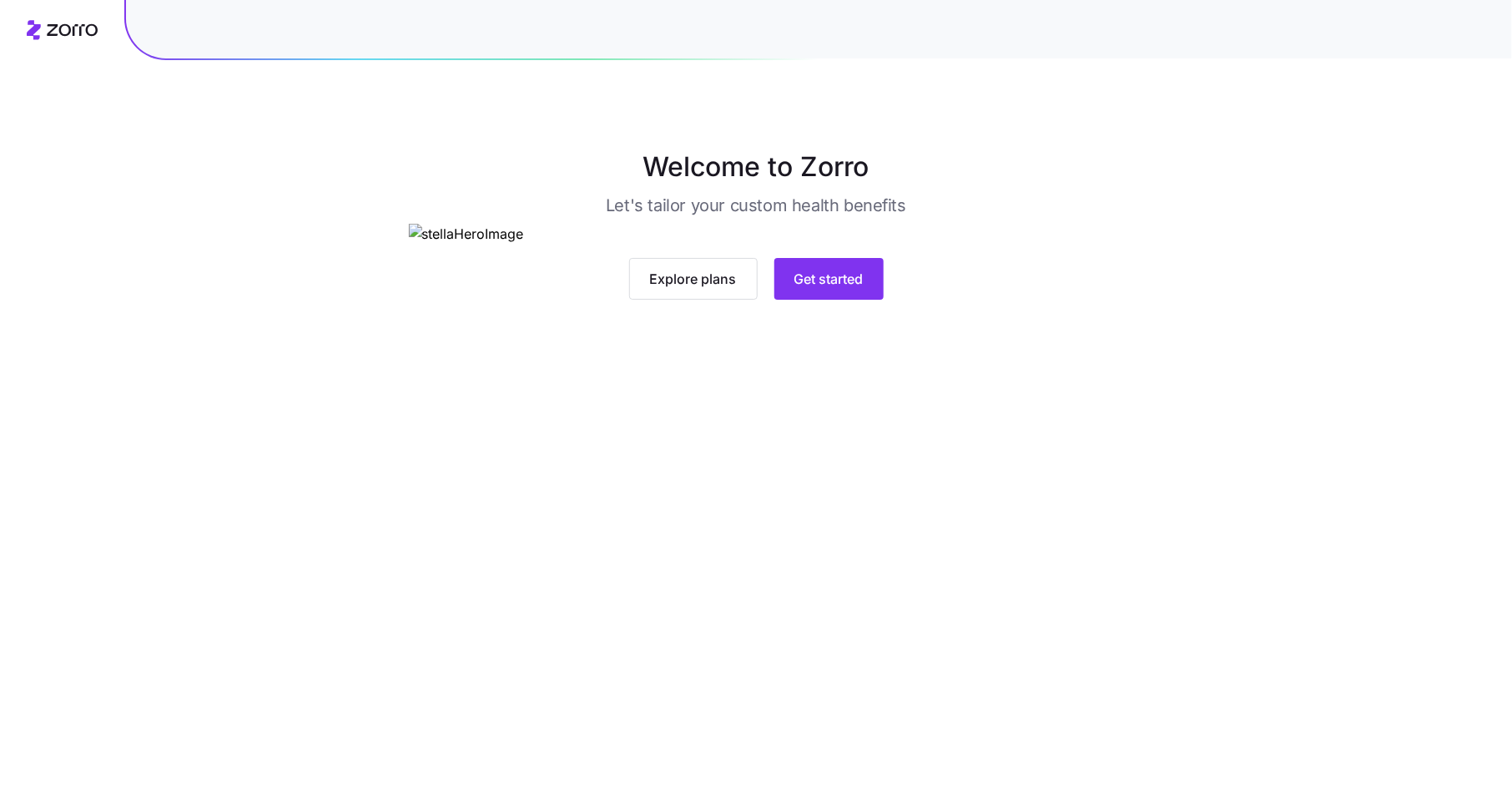
click at [907, 300] on div "Explore plans Get started" at bounding box center [756, 262] width 696 height 76
click at [849, 300] on button "Get started" at bounding box center [829, 278] width 110 height 41
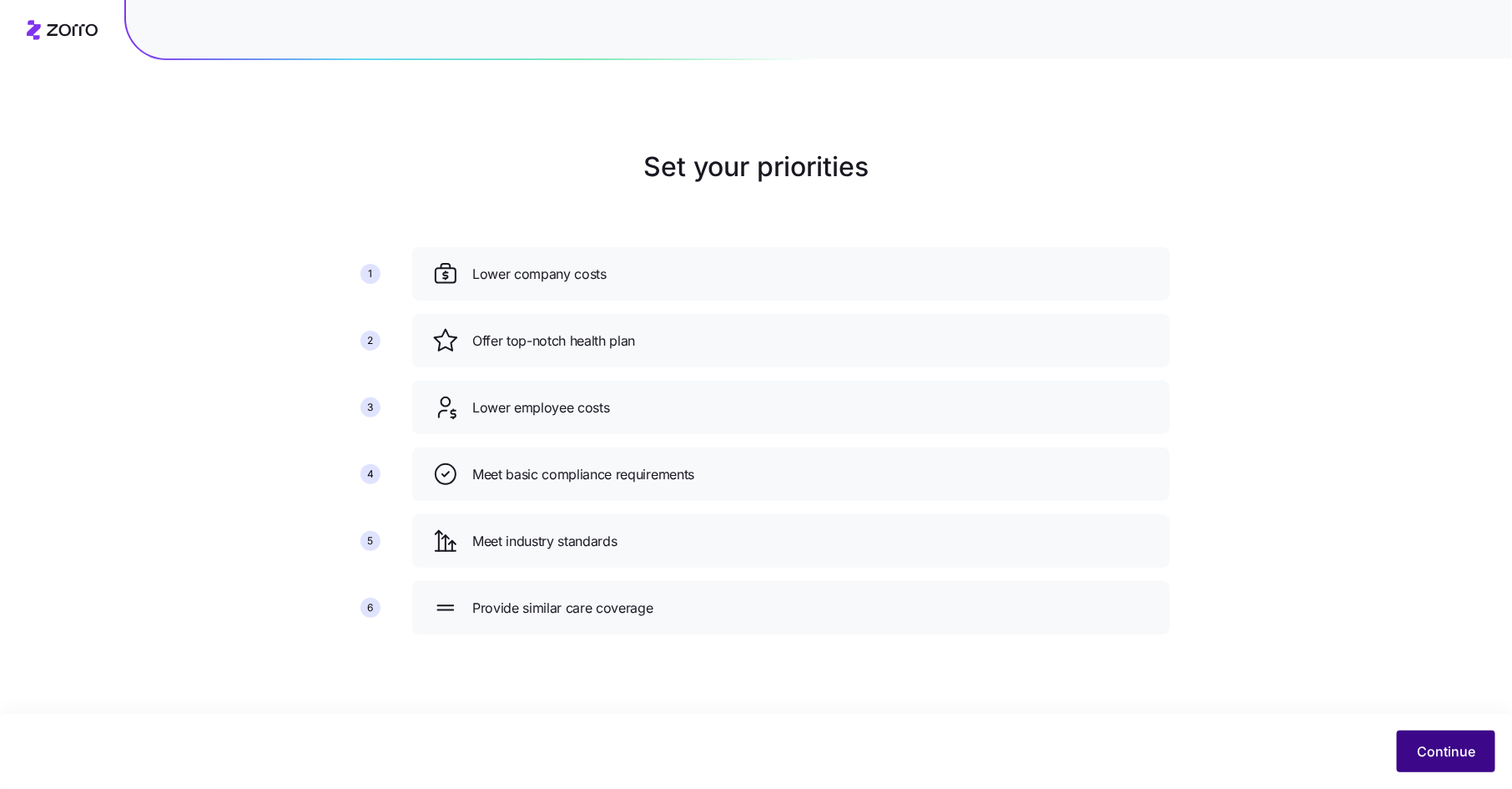
click at [1433, 739] on button "Continue" at bounding box center [1446, 751] width 98 height 41
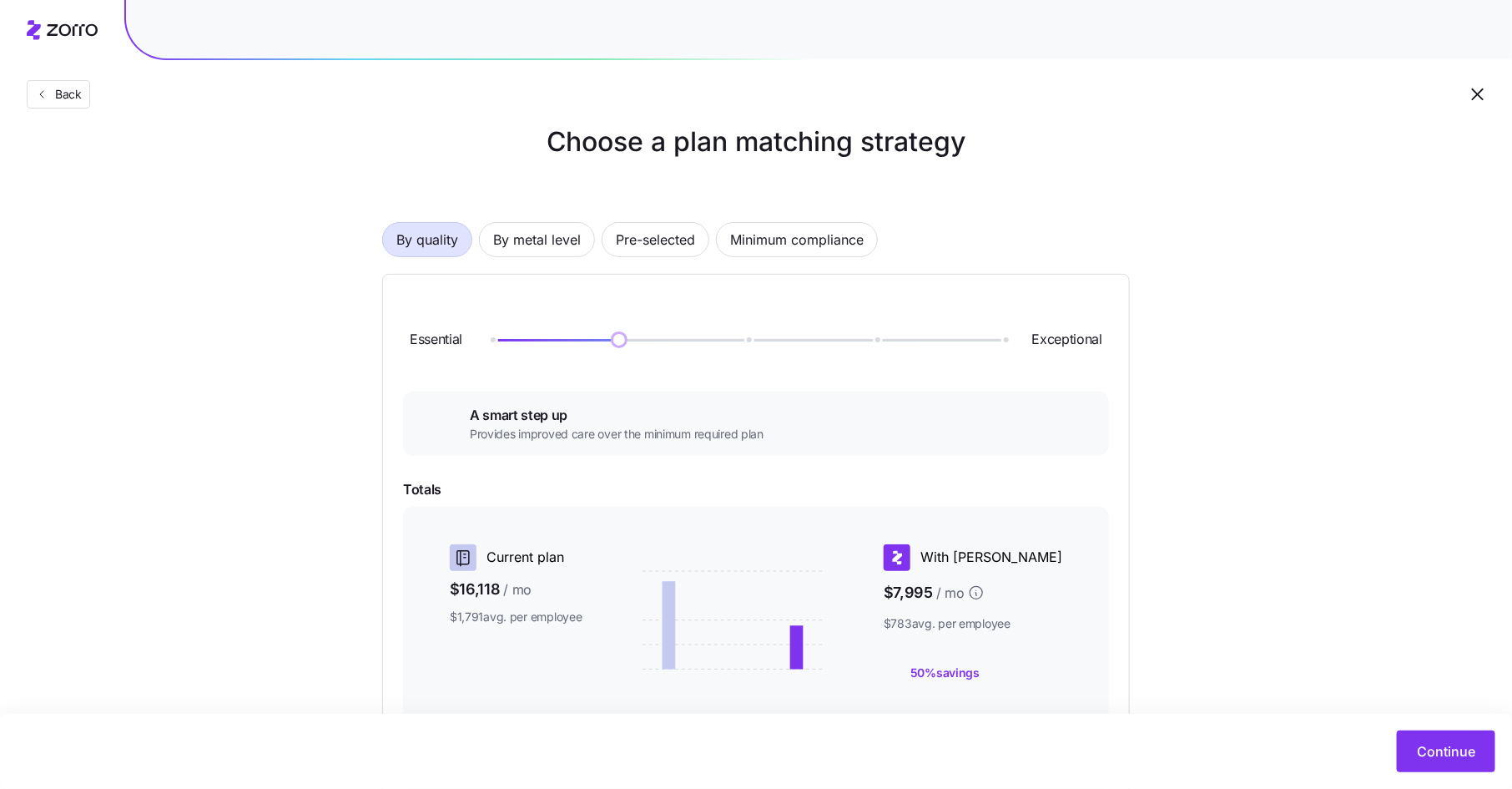
scroll to position [27, 0]
click at [560, 240] on span "By metal level" at bounding box center [537, 238] width 87 height 34
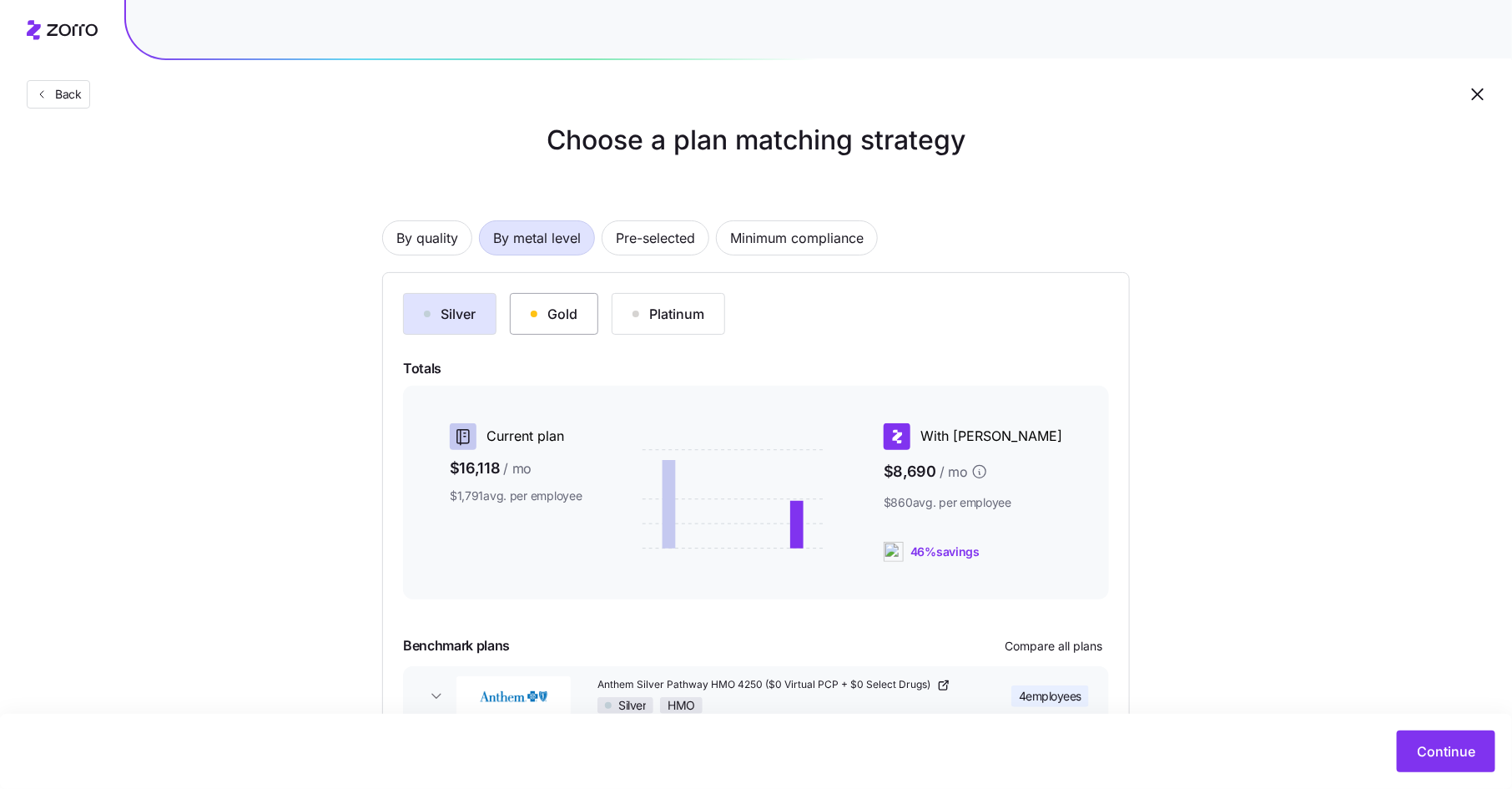
click at [562, 296] on button "Gold" at bounding box center [554, 314] width 88 height 41
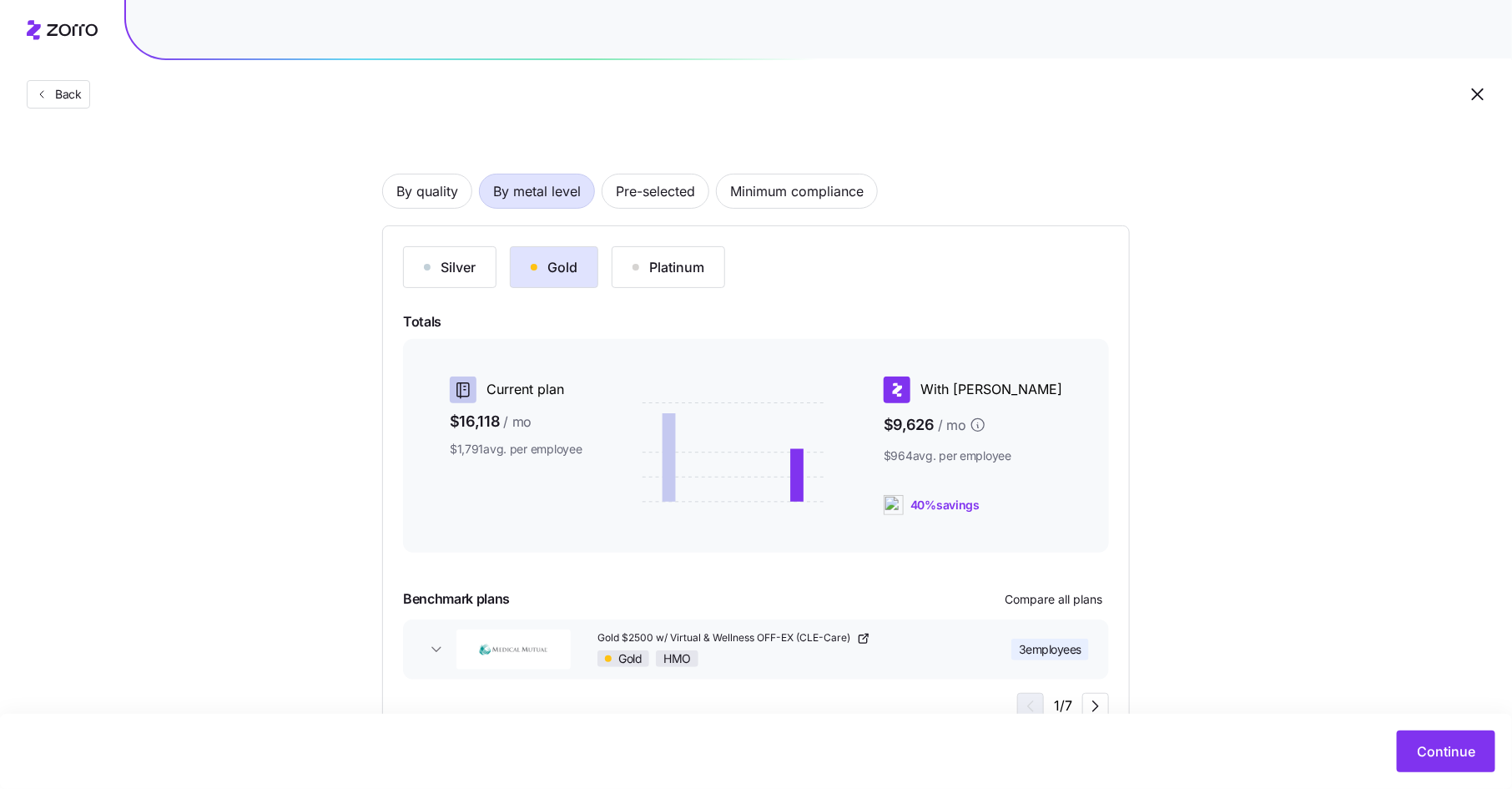
scroll to position [130, 0]
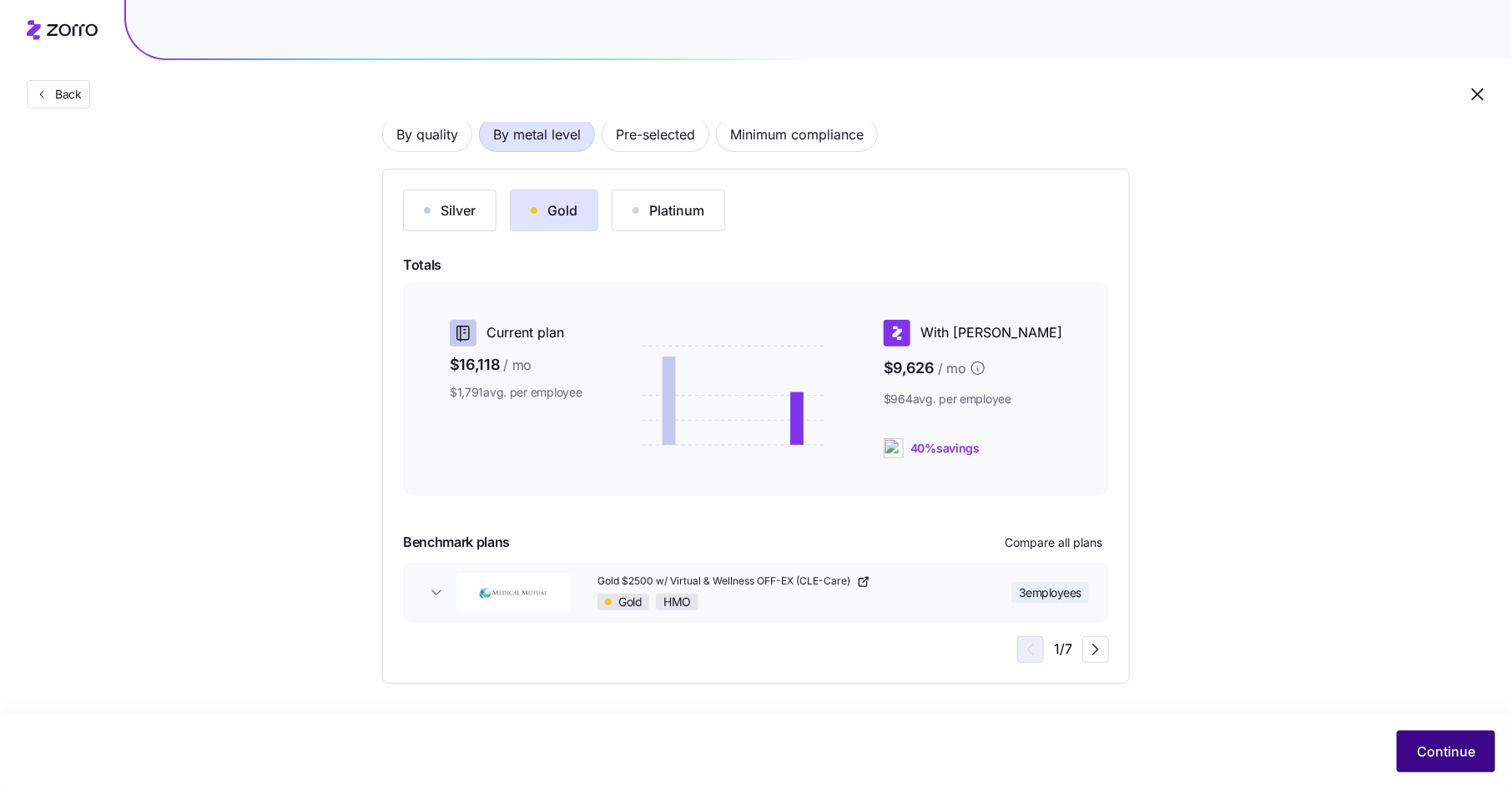
click at [1421, 742] on span "Continue" at bounding box center [1446, 751] width 59 height 20
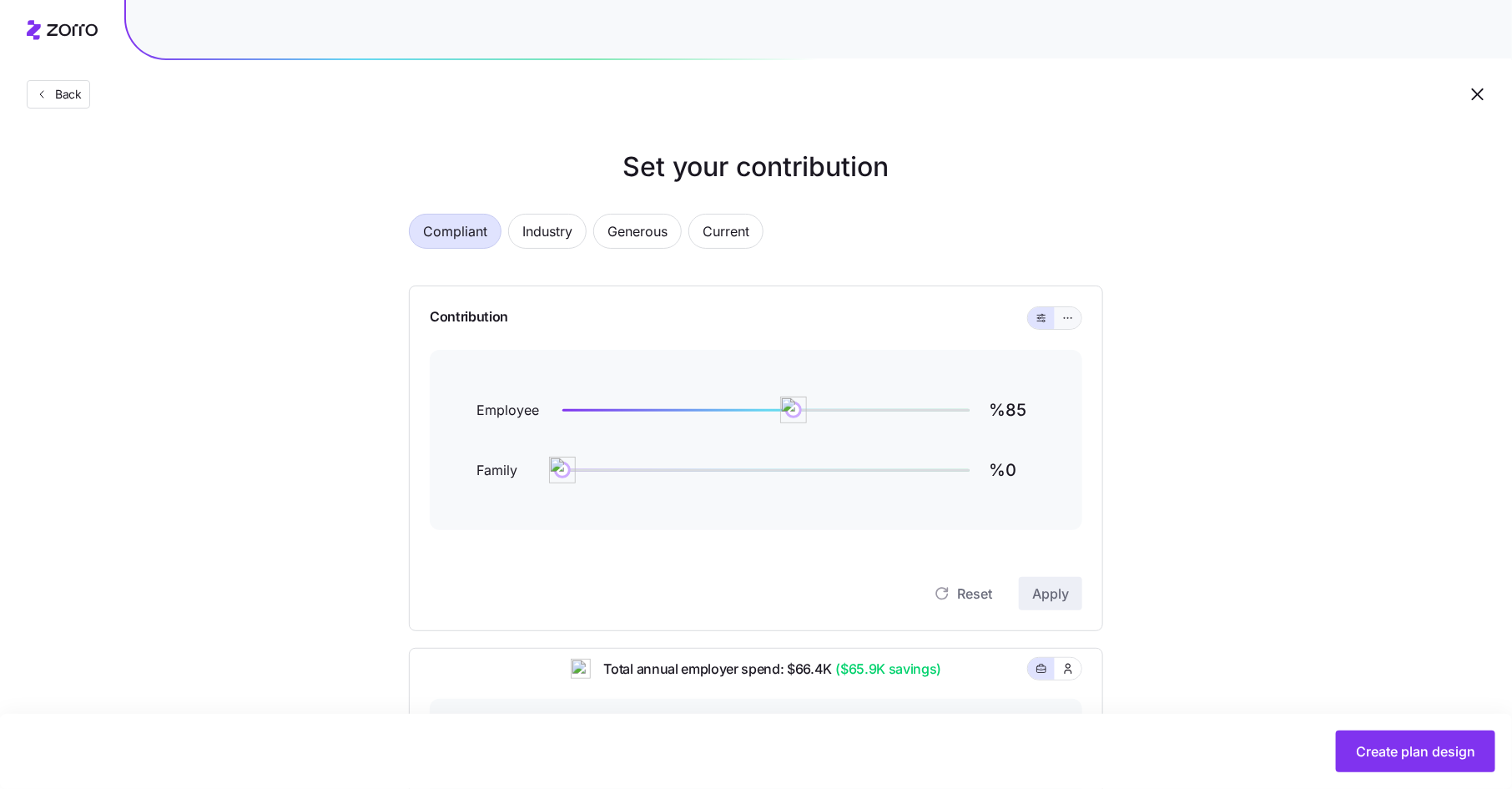
click at [1063, 318] on icon "button" at bounding box center [1069, 317] width 12 height 20
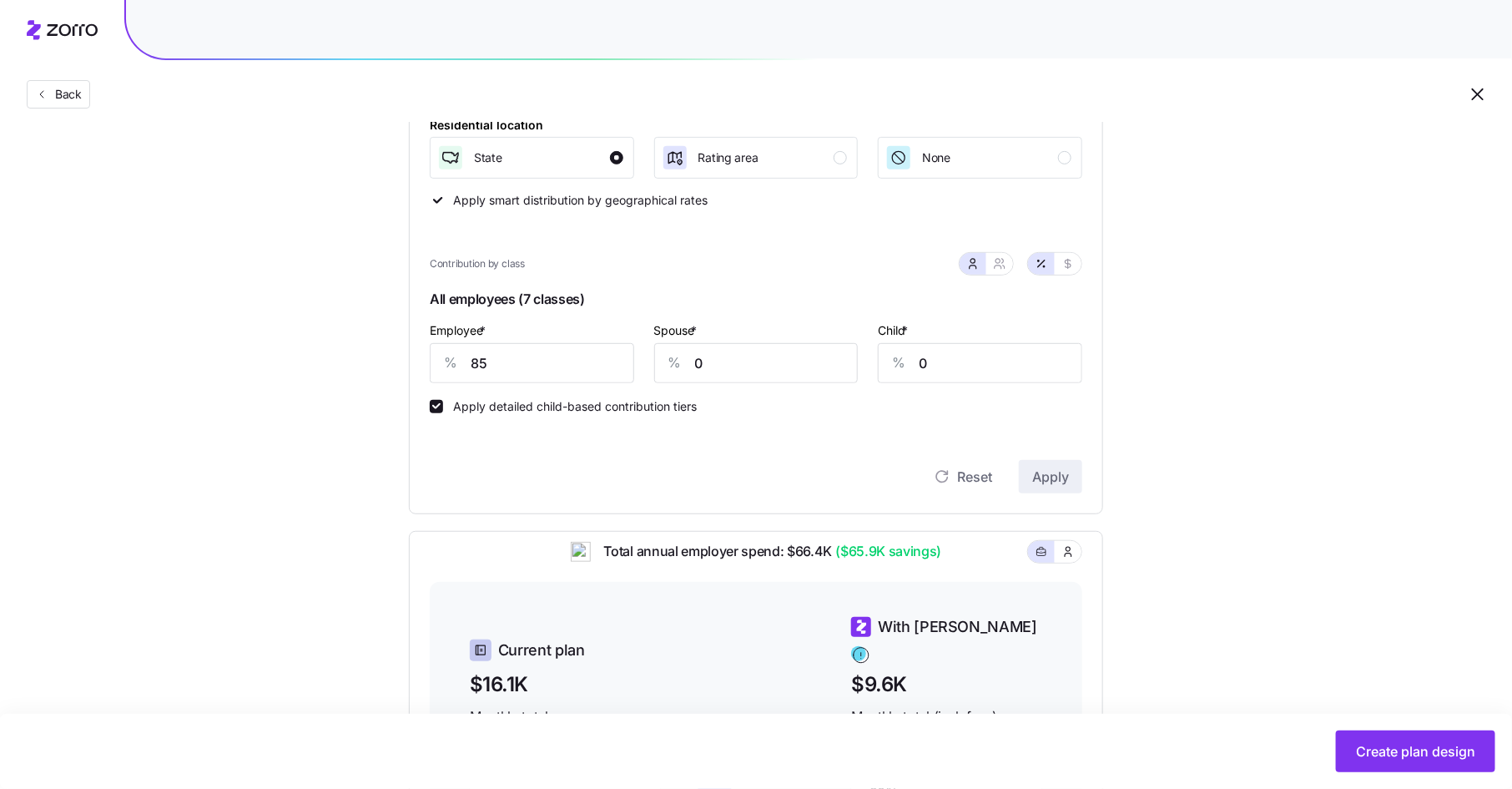
scroll to position [292, 0]
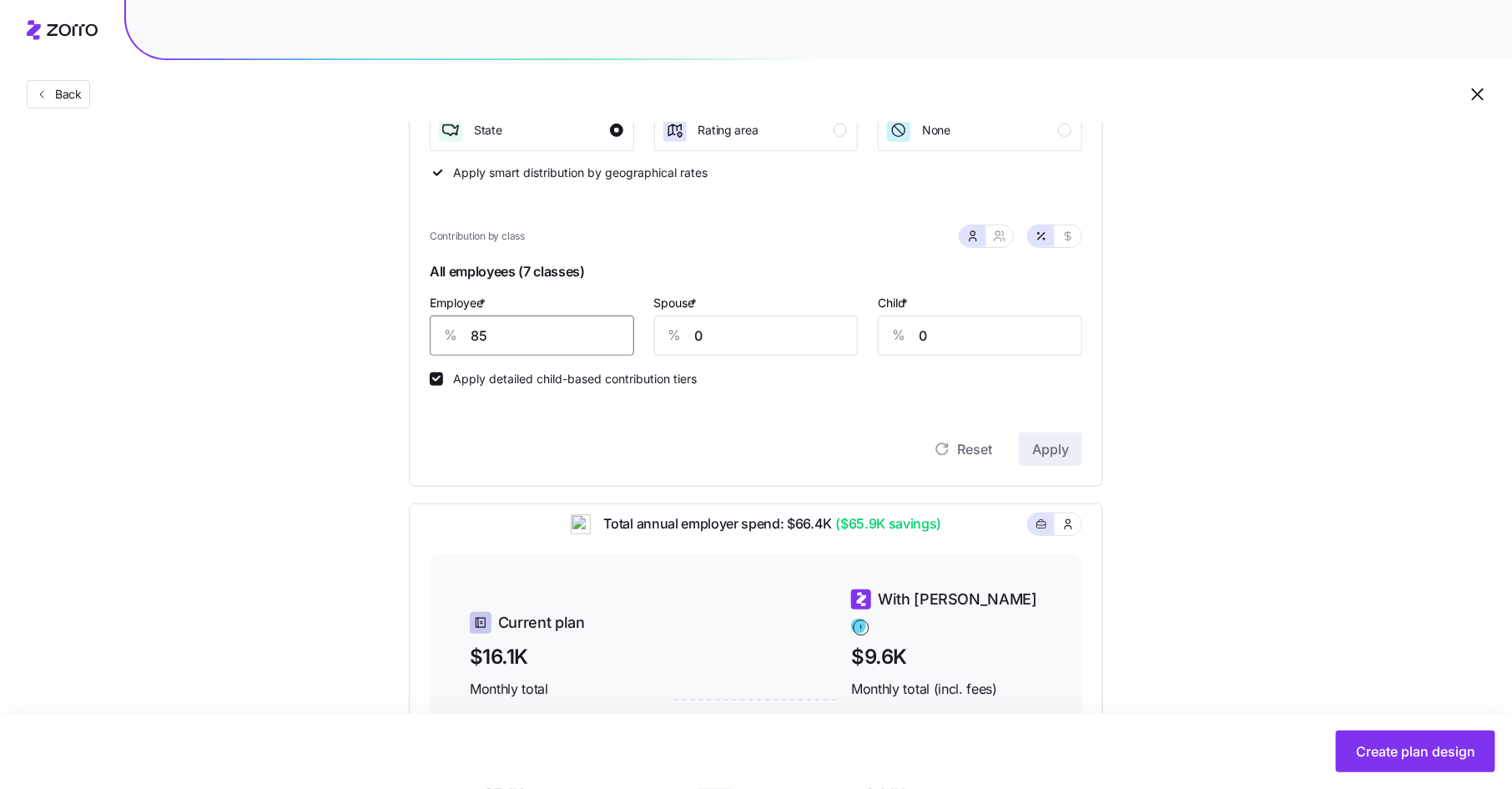
drag, startPoint x: 496, startPoint y: 339, endPoint x: 439, endPoint y: 337, distance: 57.0
click at [439, 337] on div "% 85" at bounding box center [531, 335] width 205 height 40
type input "100"
type input "80"
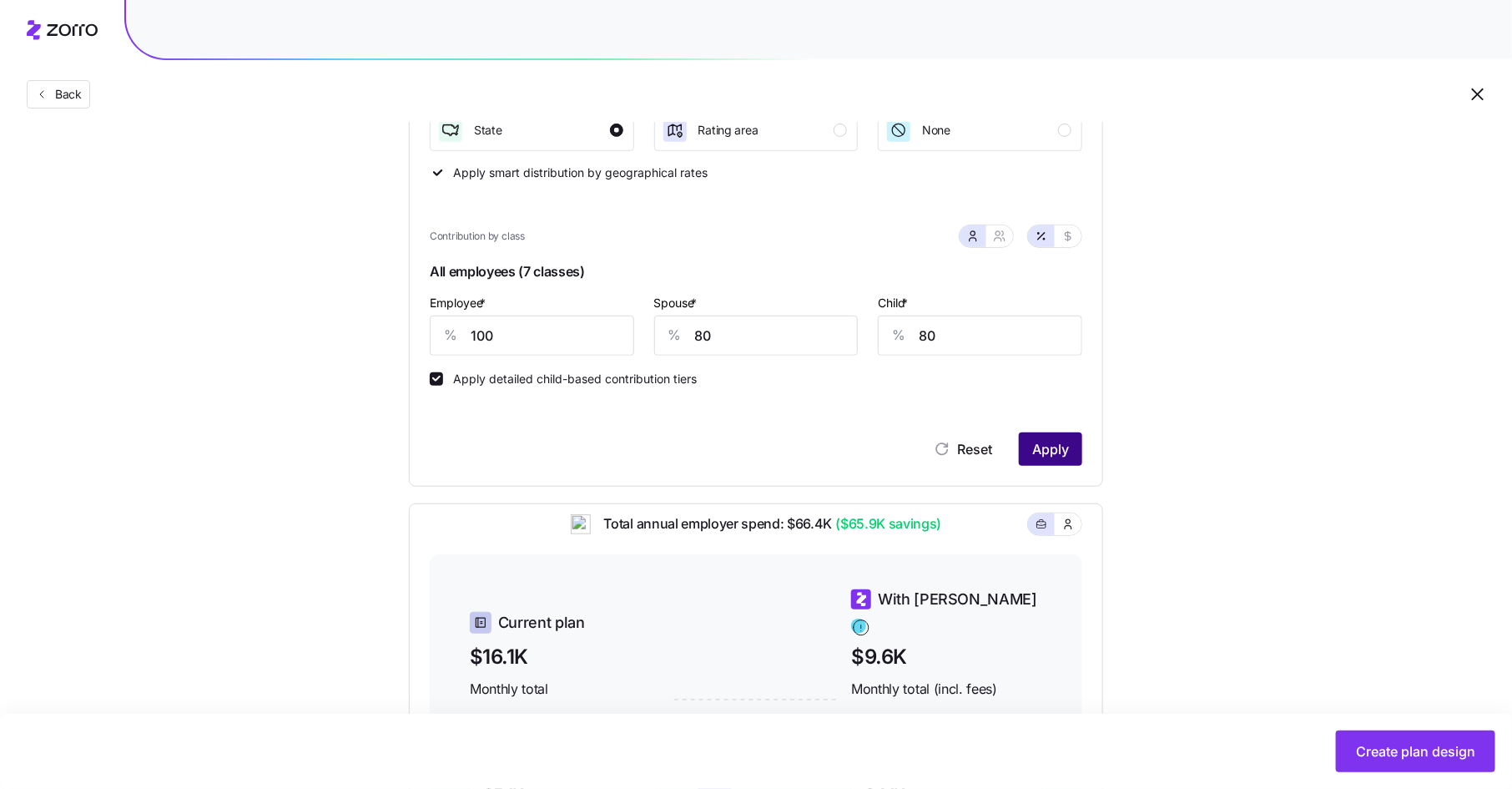
click at [1056, 442] on span "Apply" at bounding box center [1051, 449] width 36 height 20
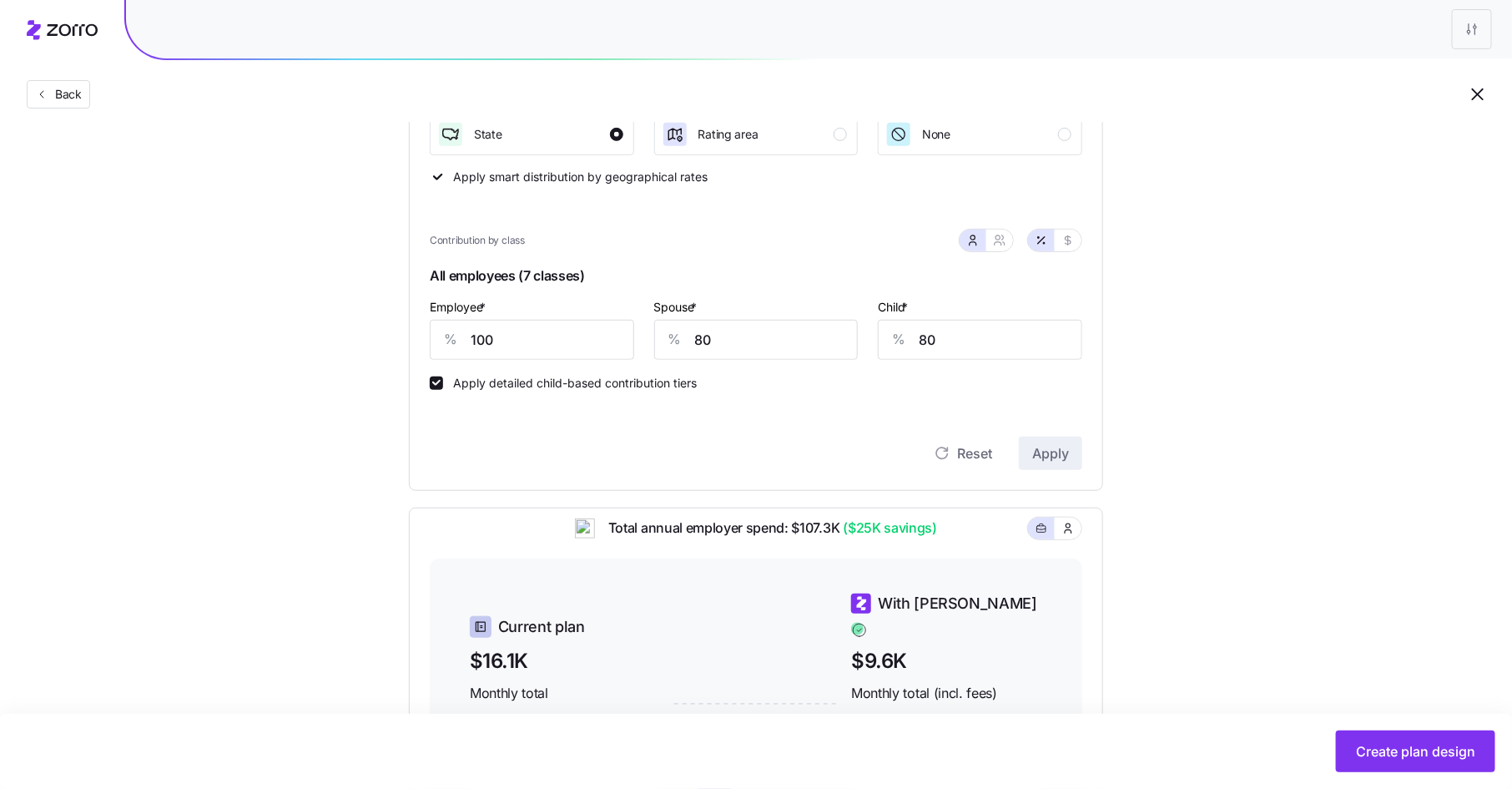
scroll to position [251, 0]
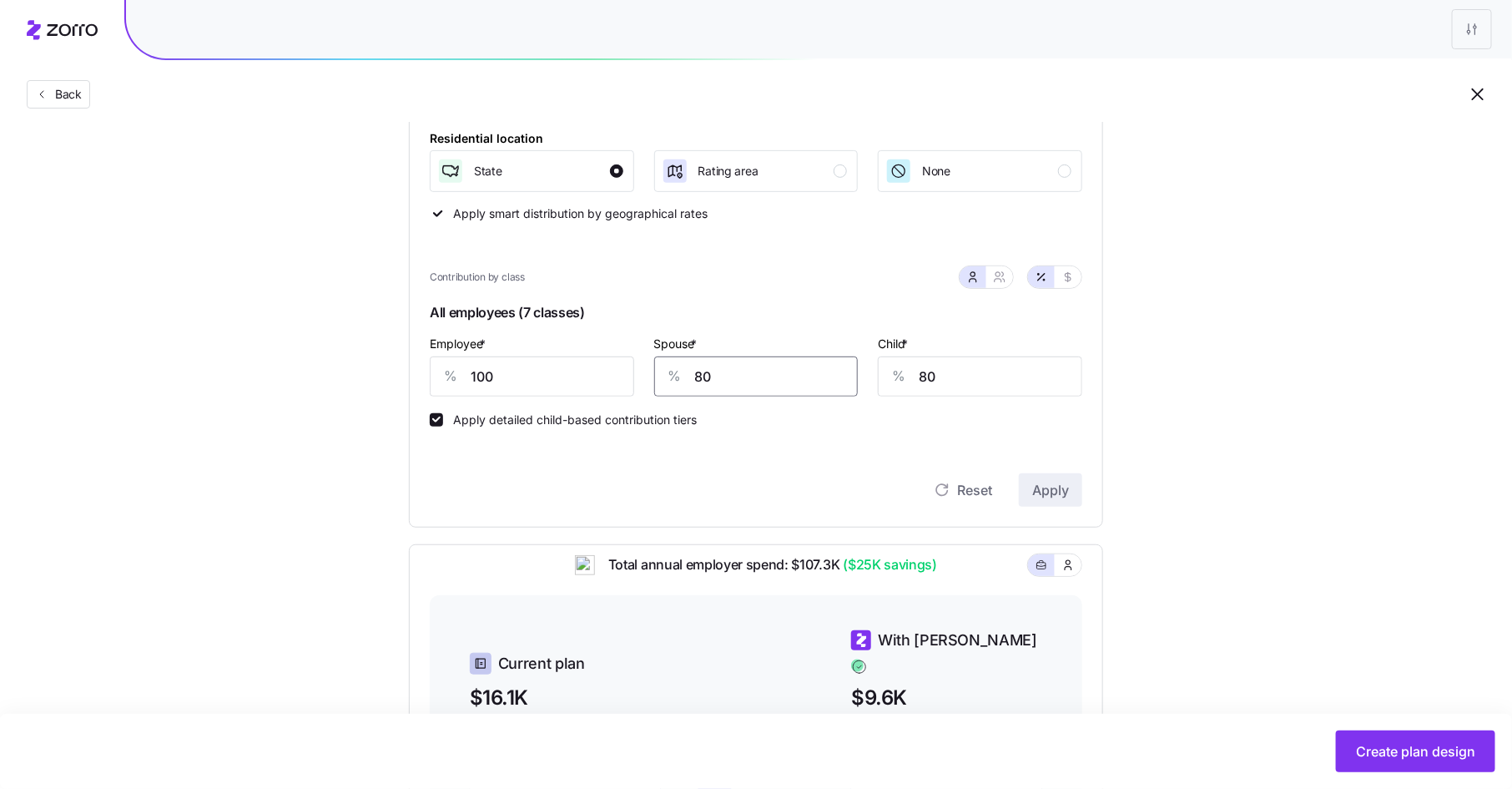
drag, startPoint x: 715, startPoint y: 373, endPoint x: 674, endPoint y: 373, distance: 41.0
click at [674, 373] on div "% 80" at bounding box center [756, 376] width 205 height 40
type input "75"
click at [1045, 485] on span "Apply" at bounding box center [1051, 489] width 36 height 20
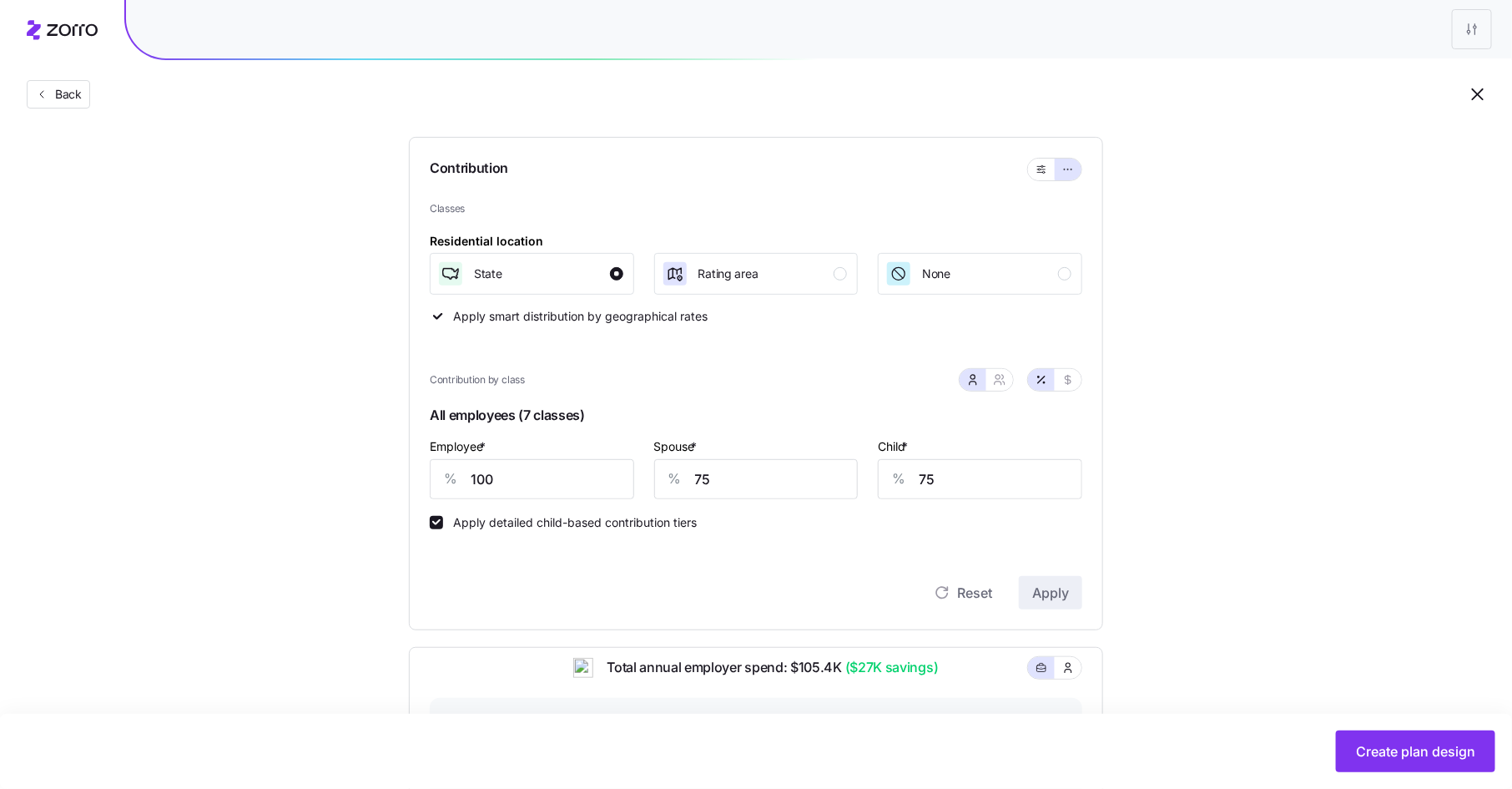
scroll to position [156, 0]
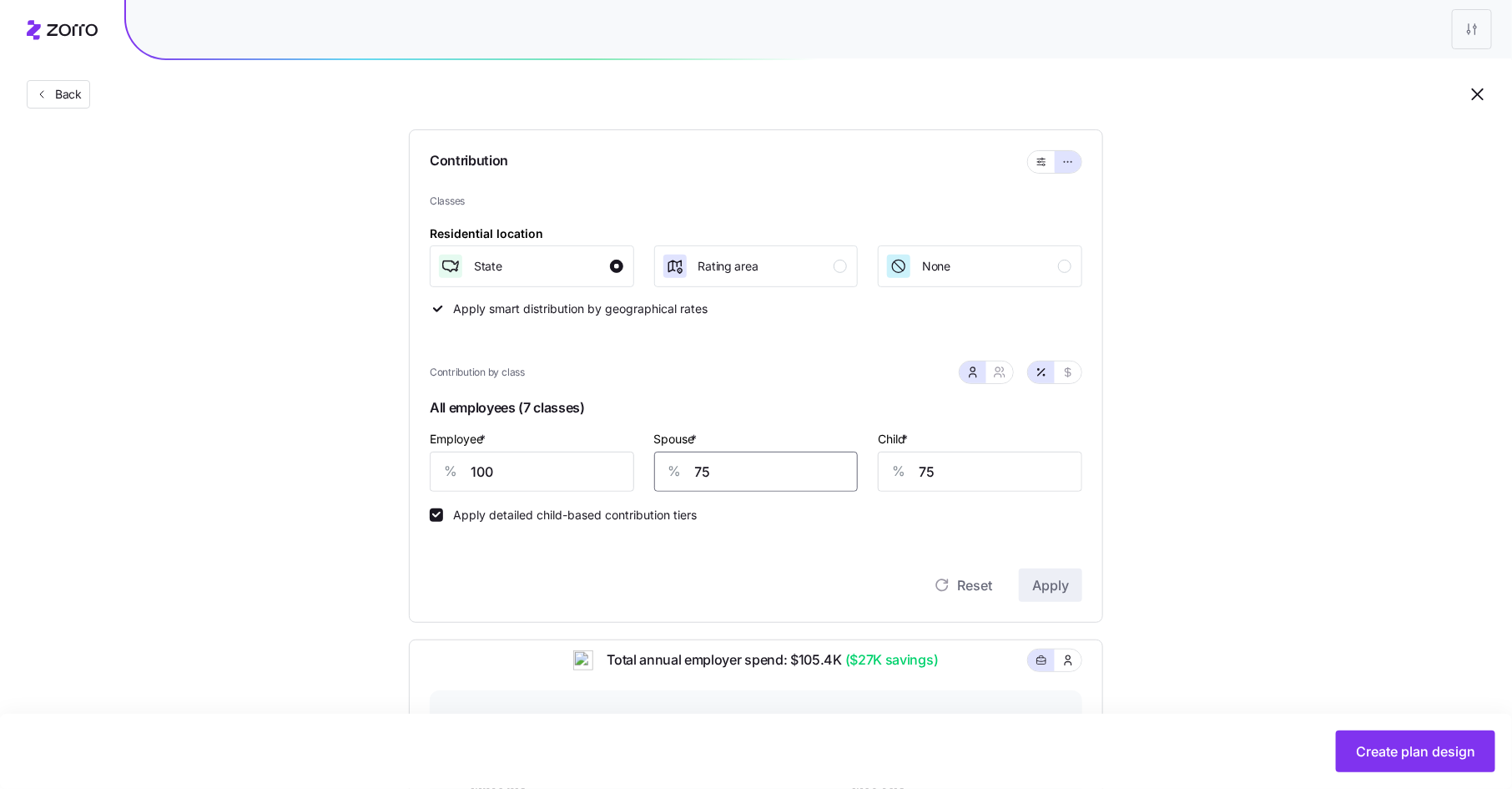
click at [702, 474] on input "75" at bounding box center [756, 472] width 205 height 40
type input "65"
click at [1075, 593] on button "Apply" at bounding box center [1050, 585] width 63 height 34
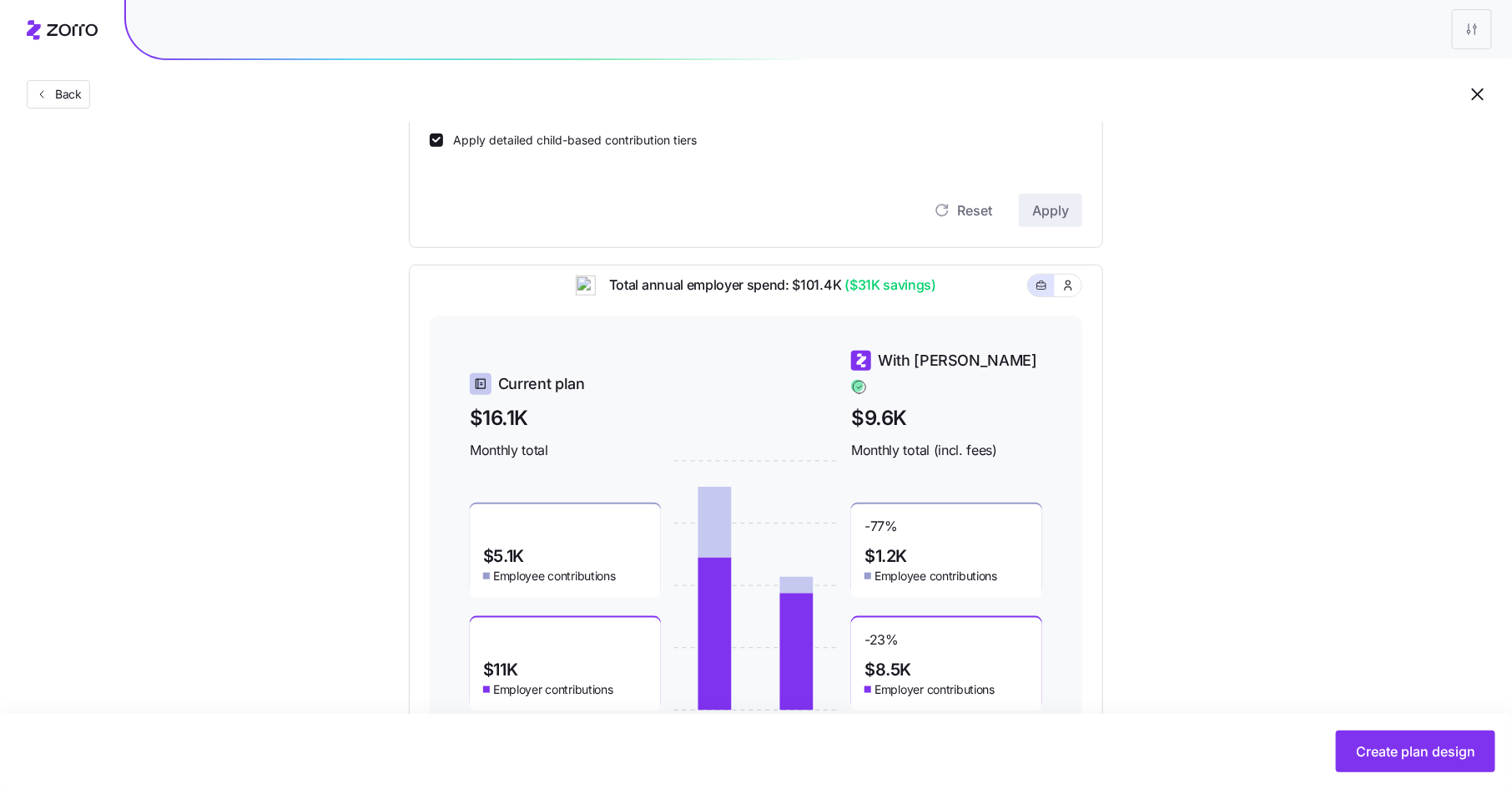
scroll to position [603, 0]
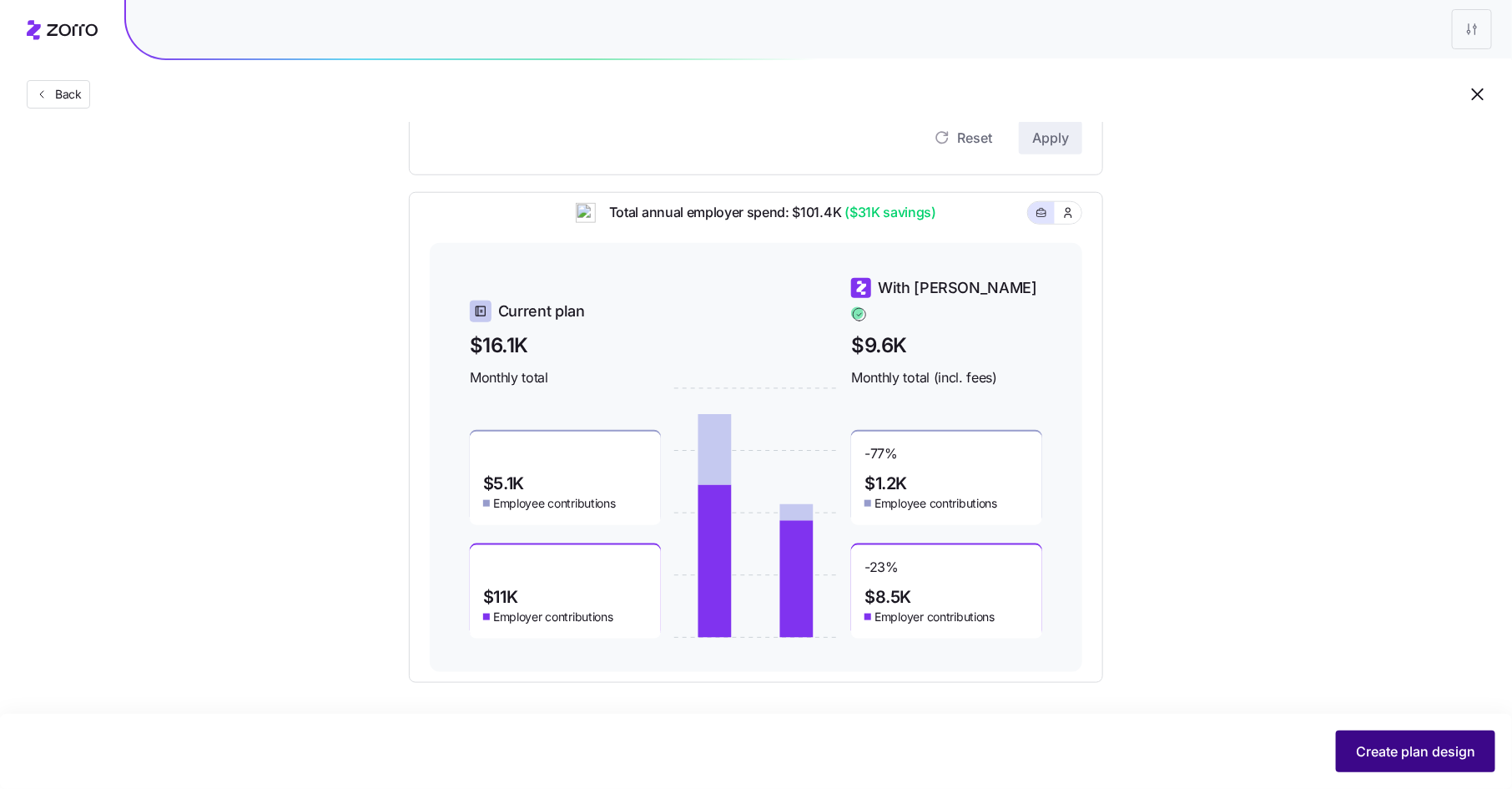
click at [1416, 752] on span "Create plan design" at bounding box center [1416, 751] width 119 height 20
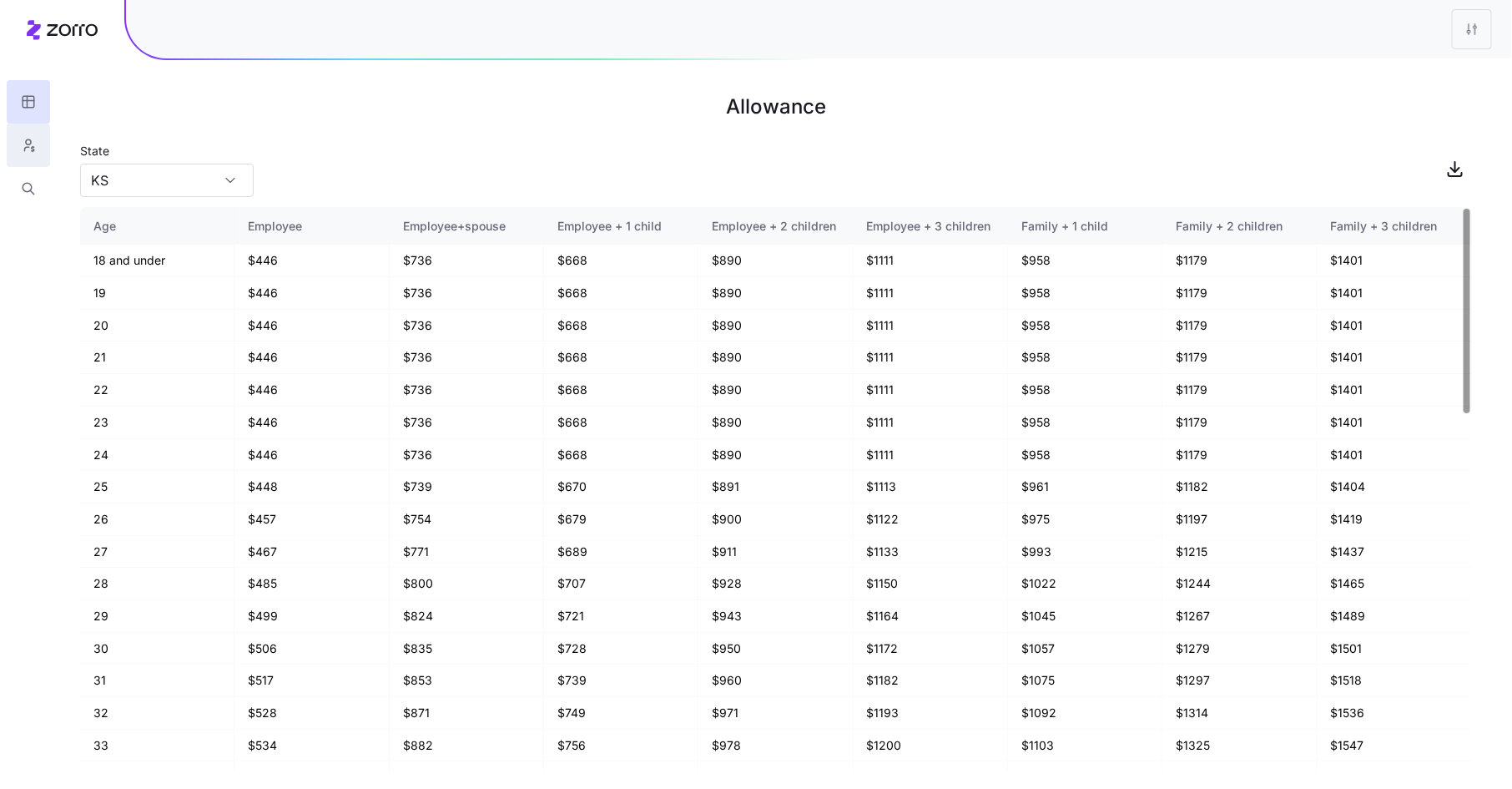
click at [32, 148] on icon "button" at bounding box center [33, 149] width 3 height 4
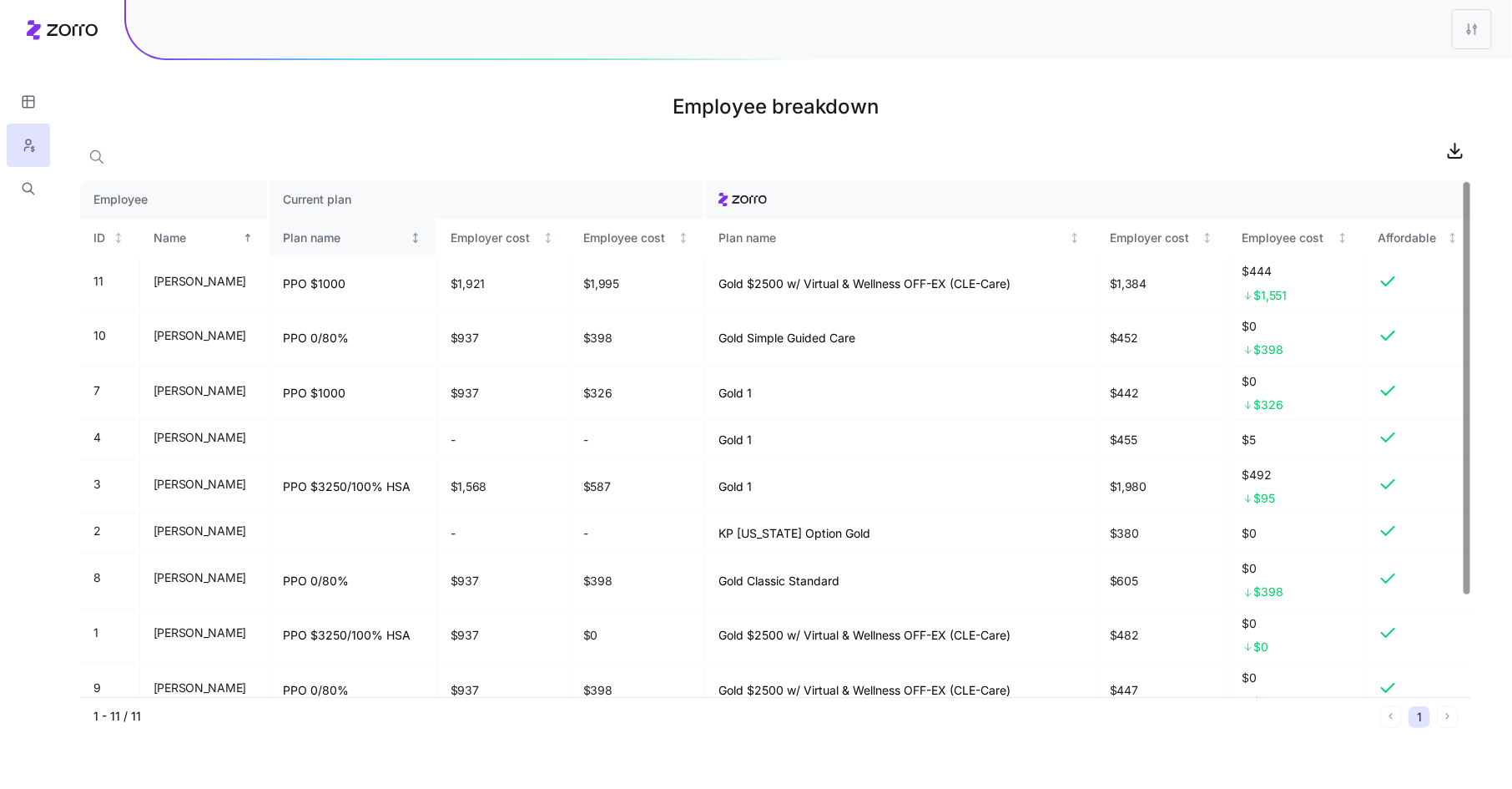
click at [310, 232] on div "Plan name" at bounding box center [344, 238] width 124 height 18
